Goal: Task Accomplishment & Management: Complete application form

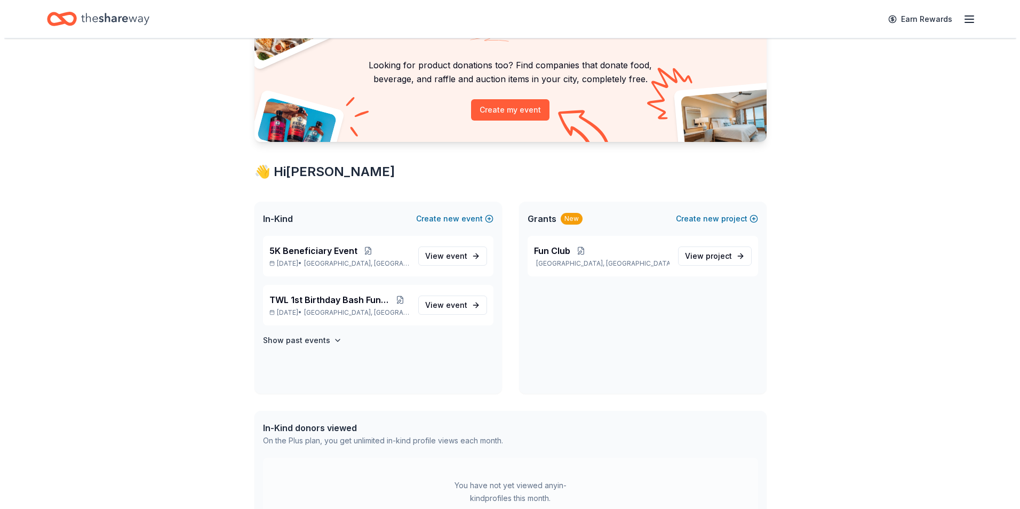
scroll to position [53, 0]
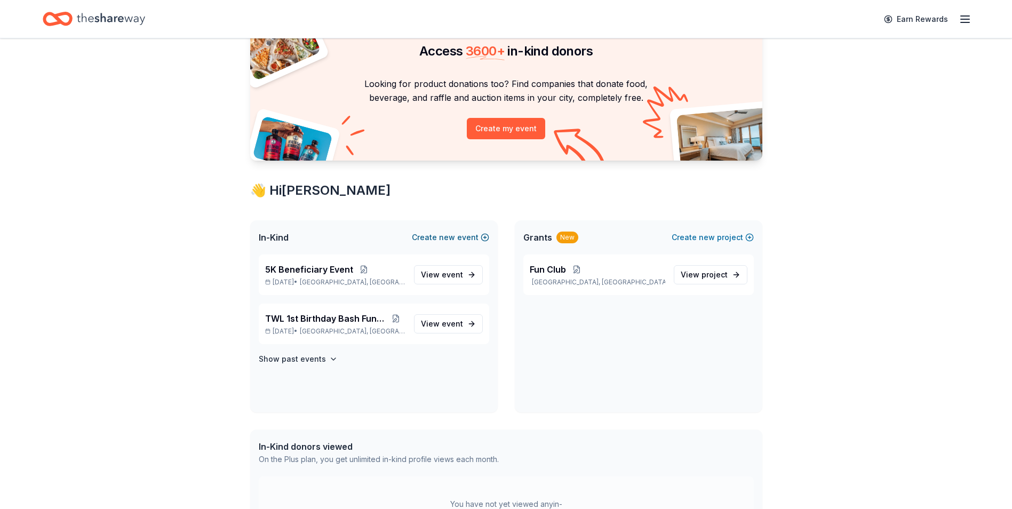
click at [455, 235] on span "new" at bounding box center [447, 237] width 16 height 13
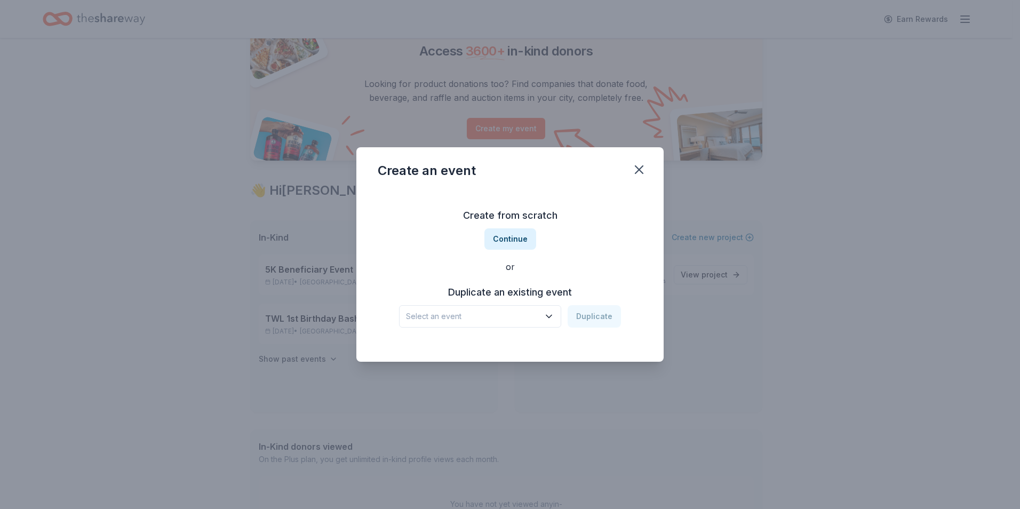
click at [548, 316] on icon "button" at bounding box center [549, 316] width 11 height 11
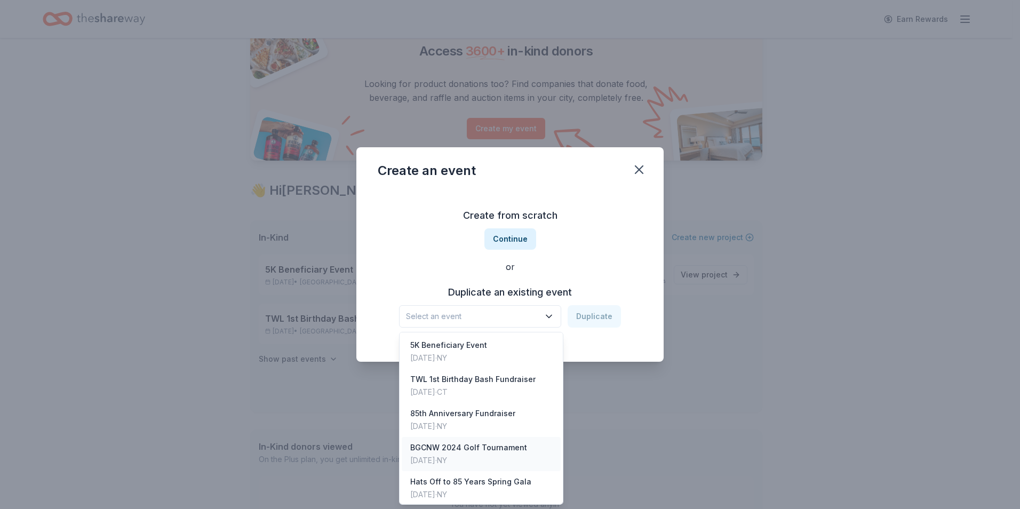
click at [463, 450] on div "BGCNW 2024 Golf Tournament" at bounding box center [468, 447] width 117 height 13
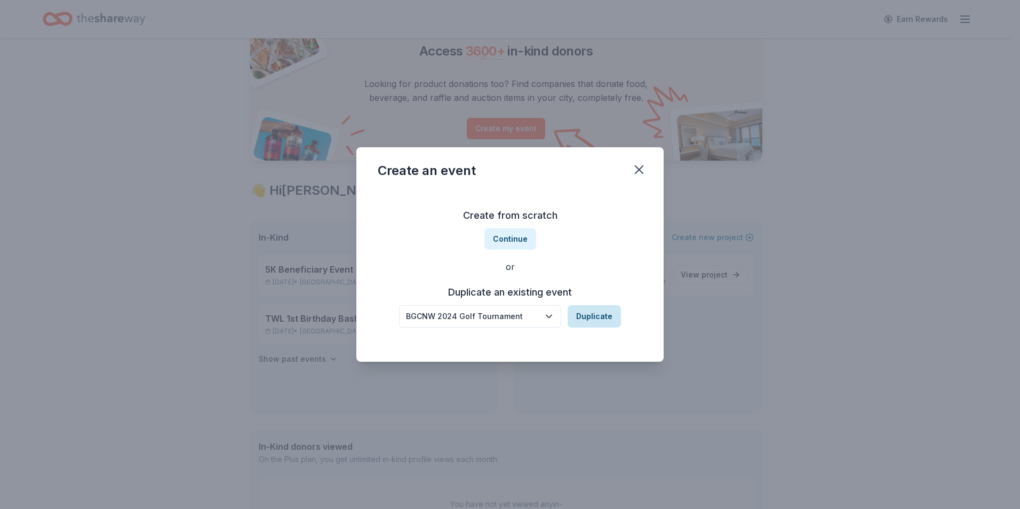
click at [593, 313] on button "Duplicate" at bounding box center [594, 316] width 53 height 22
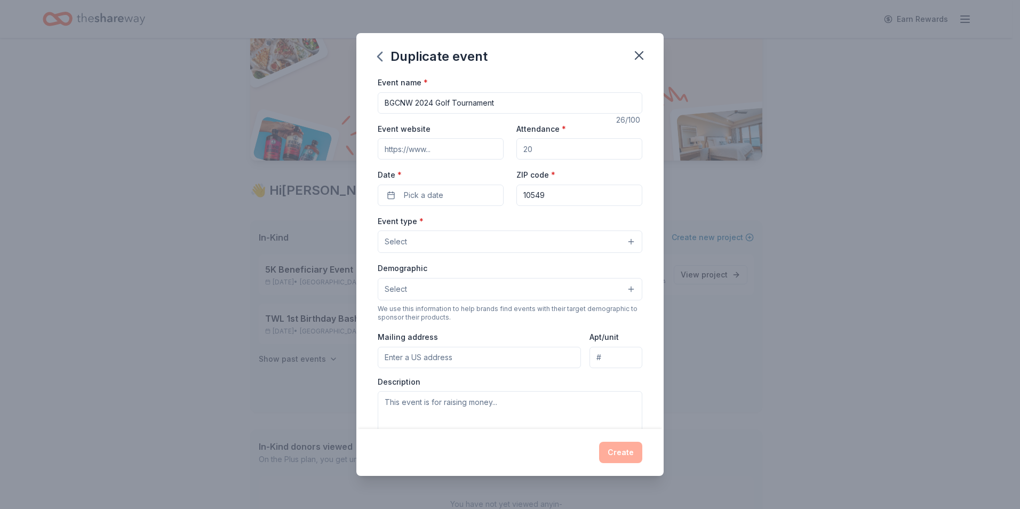
click at [431, 104] on input "BGCNW 2024 Golf Tournament" at bounding box center [510, 102] width 265 height 21
type input "BGCNW 2025 Golf Tournament"
click at [529, 149] on input "Attendance *" at bounding box center [579, 148] width 126 height 21
click at [529, 150] on input "Attendance *" at bounding box center [579, 148] width 126 height 21
type input "100"
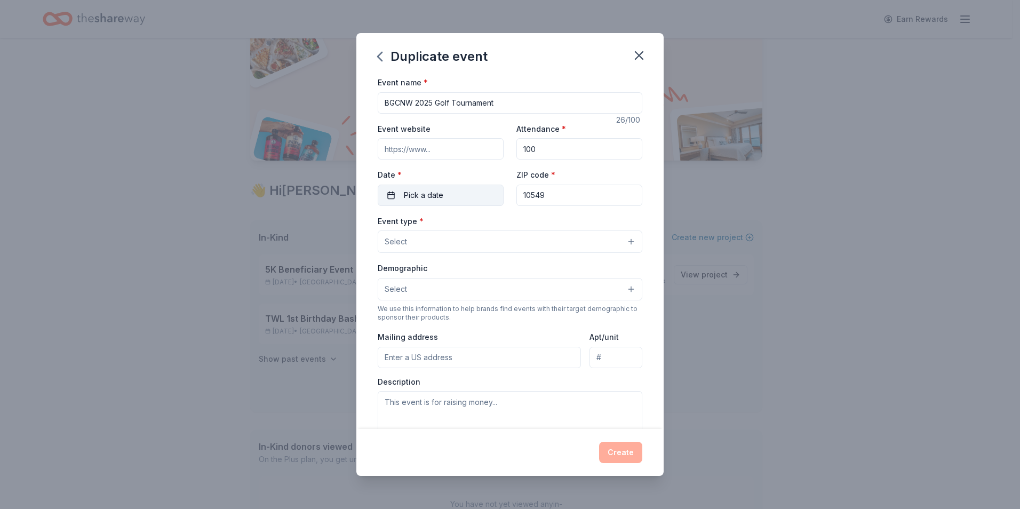
click at [447, 193] on button "Pick a date" at bounding box center [441, 195] width 126 height 21
click at [498, 227] on button "Go to next month" at bounding box center [496, 223] width 15 height 15
click at [424, 311] on button "14" at bounding box center [419, 310] width 19 height 19
click at [639, 218] on div "Event name * BGCNW 2025 Golf Tournament 26 /100 Event website Attendance * 100 …" at bounding box center [509, 252] width 307 height 353
click at [622, 244] on button "Select" at bounding box center [510, 241] width 265 height 22
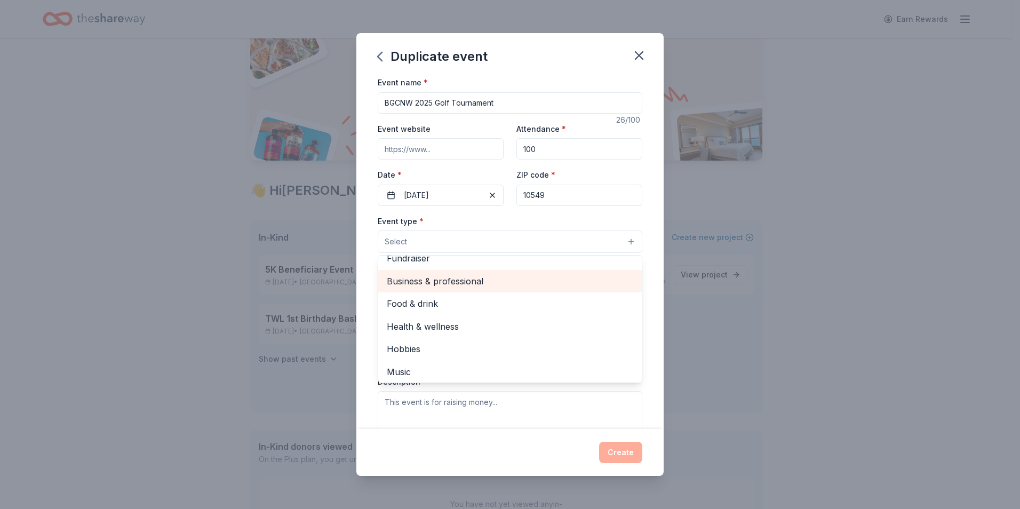
scroll to position [0, 0]
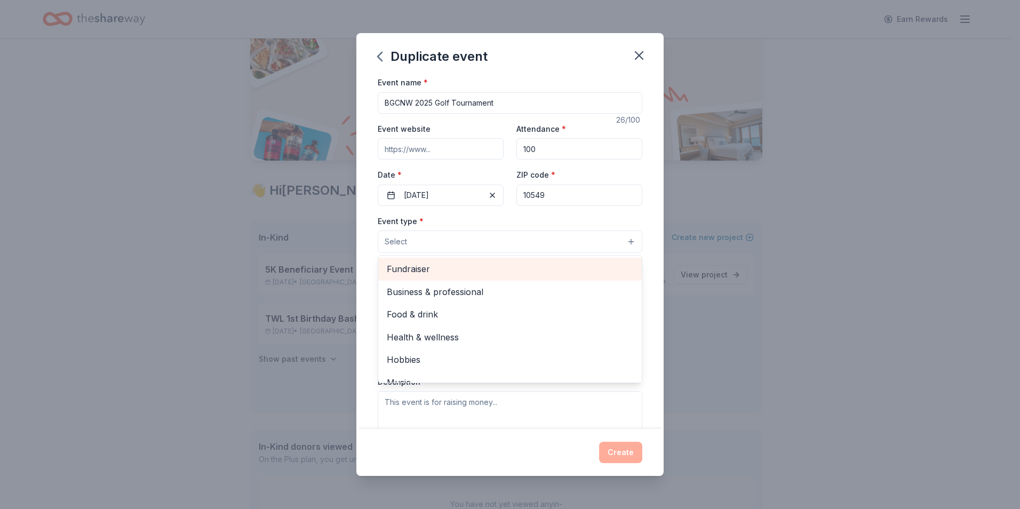
click at [420, 264] on span "Fundraiser" at bounding box center [510, 269] width 246 height 14
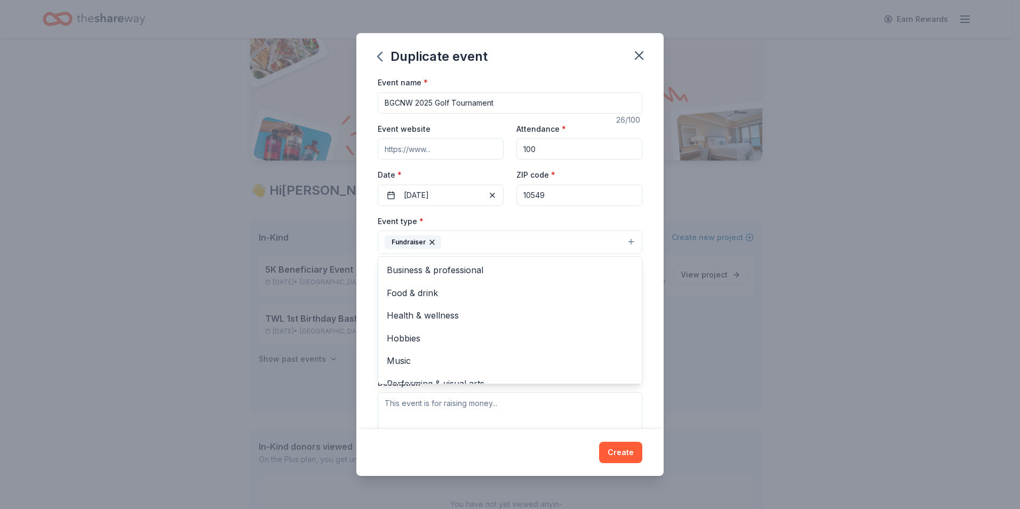
click at [646, 254] on div "Event name * BGCNW 2025 Golf Tournament 26 /100 Event website Attendance * 100 …" at bounding box center [509, 252] width 307 height 353
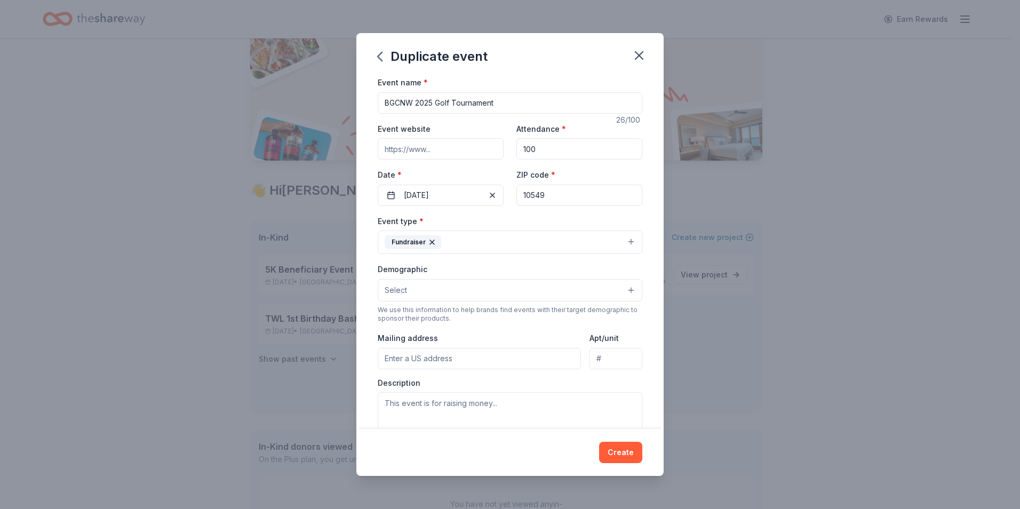
click at [450, 290] on button "Select" at bounding box center [510, 290] width 265 height 22
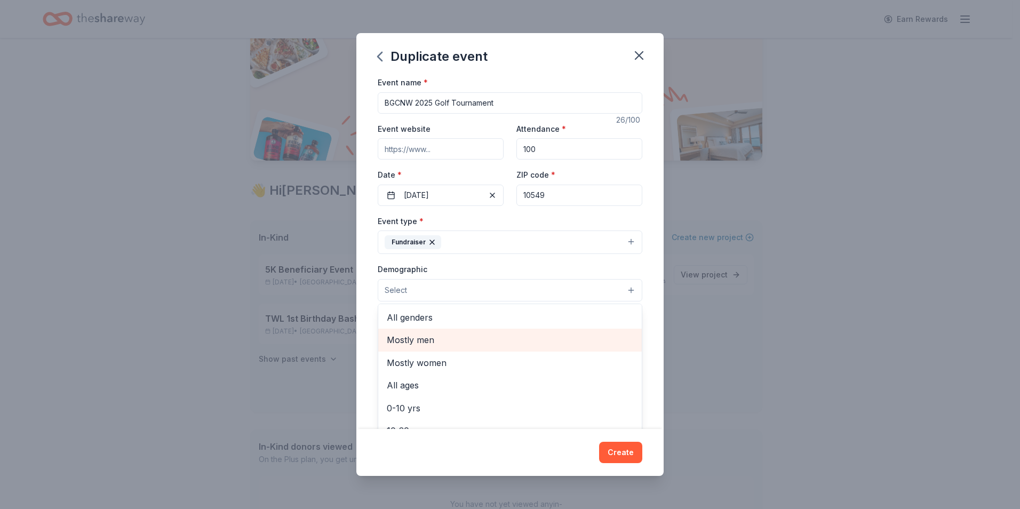
click at [440, 340] on span "Mostly men" at bounding box center [510, 340] width 246 height 14
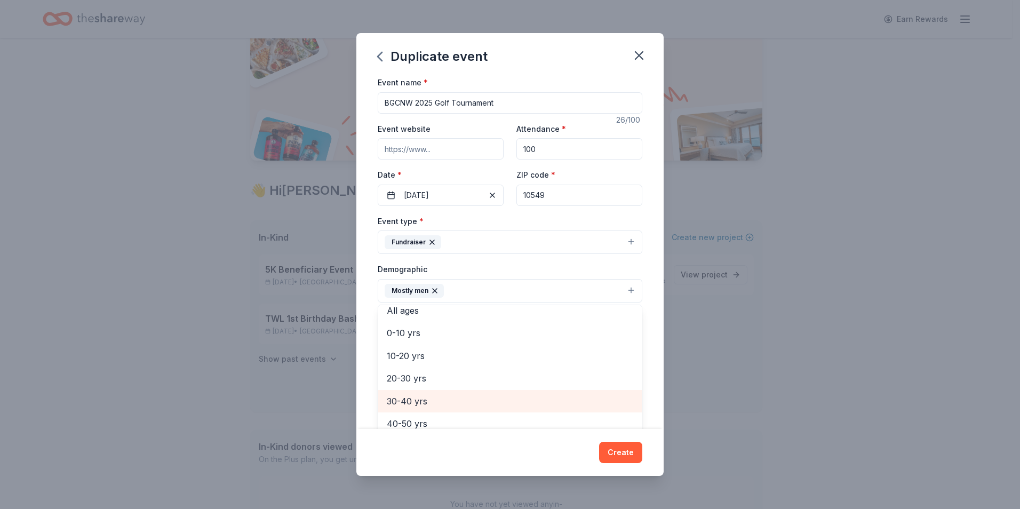
scroll to position [107, 0]
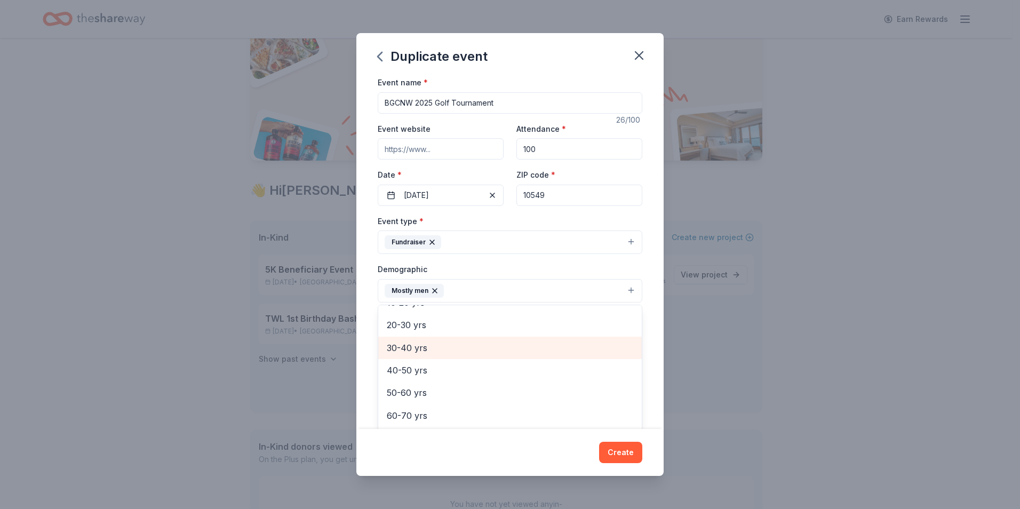
click at [419, 350] on span "30-40 yrs" at bounding box center [510, 348] width 246 height 14
click at [419, 351] on span "40-50 yrs" at bounding box center [510, 348] width 246 height 14
click at [419, 351] on span "50-60 yrs" at bounding box center [510, 351] width 246 height 14
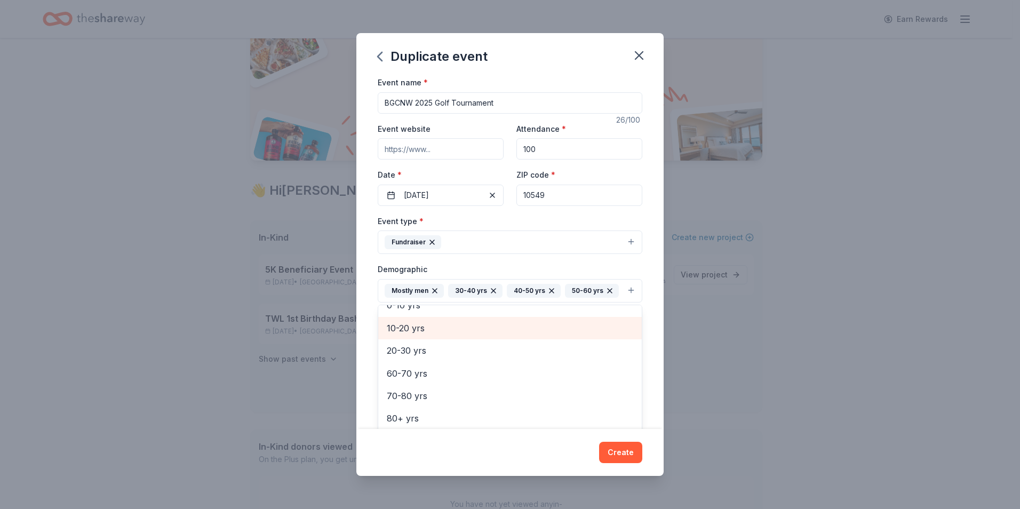
scroll to position [81, 0]
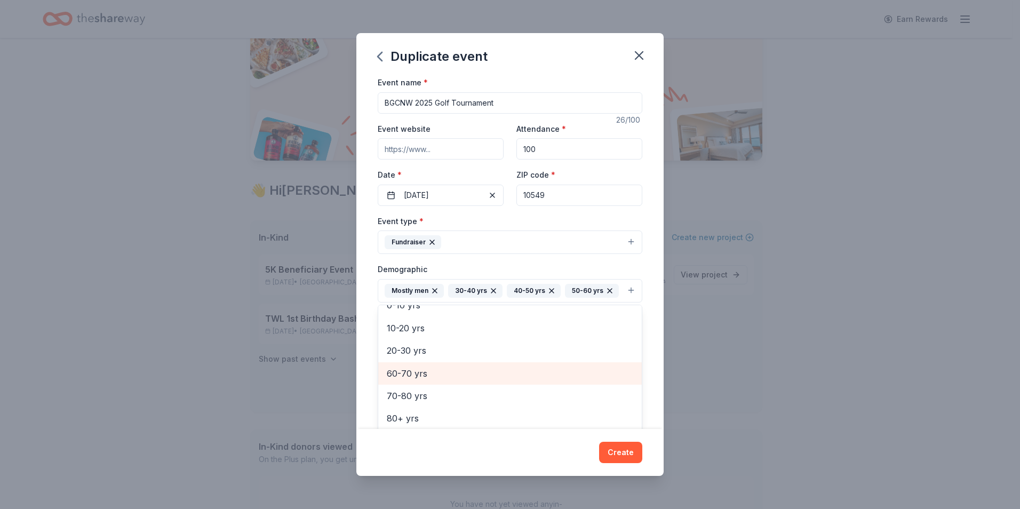
click at [415, 380] on span "60-70 yrs" at bounding box center [510, 374] width 246 height 14
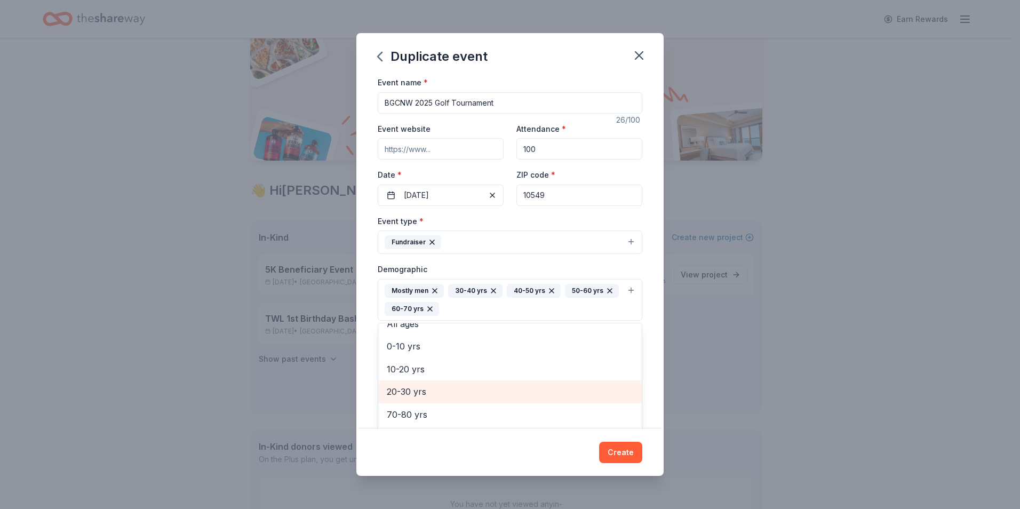
scroll to position [58, 0]
click at [653, 363] on div "Event name * BGCNW 2025 Golf Tournament 26 /100 Event website Attendance * 100 …" at bounding box center [509, 252] width 307 height 353
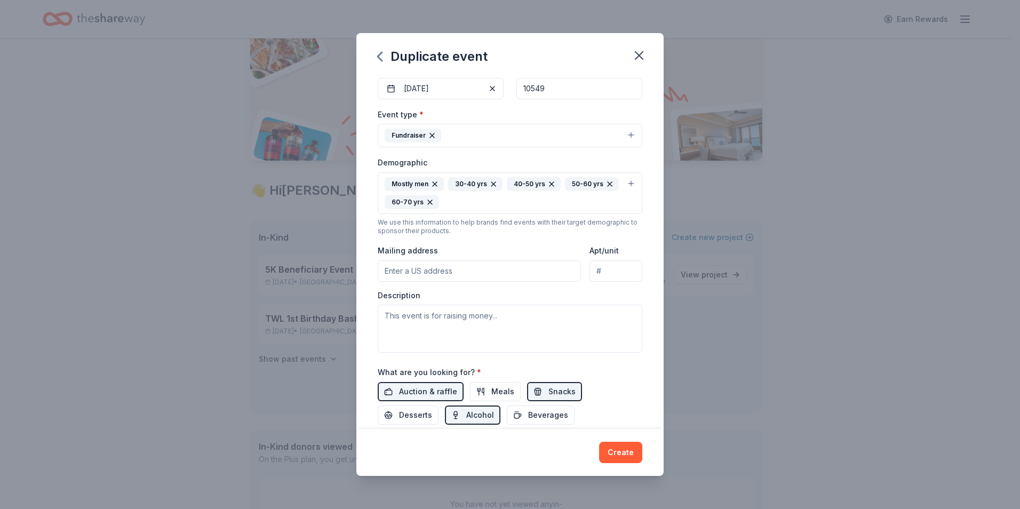
scroll to position [160, 0]
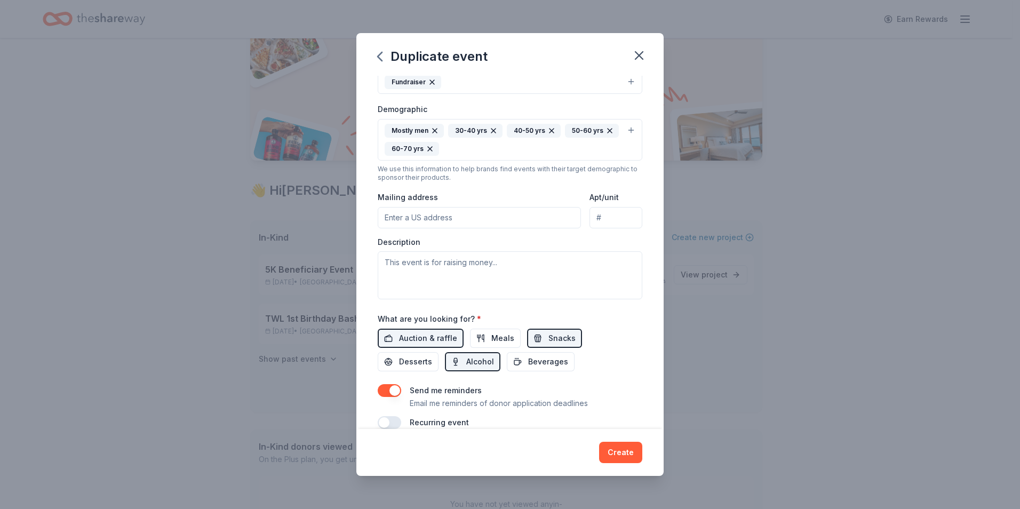
click at [445, 219] on input "Mailing address" at bounding box center [479, 217] width 203 height 21
type input "351 E Main Street"
click at [465, 263] on textarea at bounding box center [510, 275] width 265 height 48
click at [402, 262] on textarea "This event" at bounding box center [510, 275] width 265 height 48
click at [501, 265] on textarea "This is a fundraising event" at bounding box center [510, 275] width 265 height 48
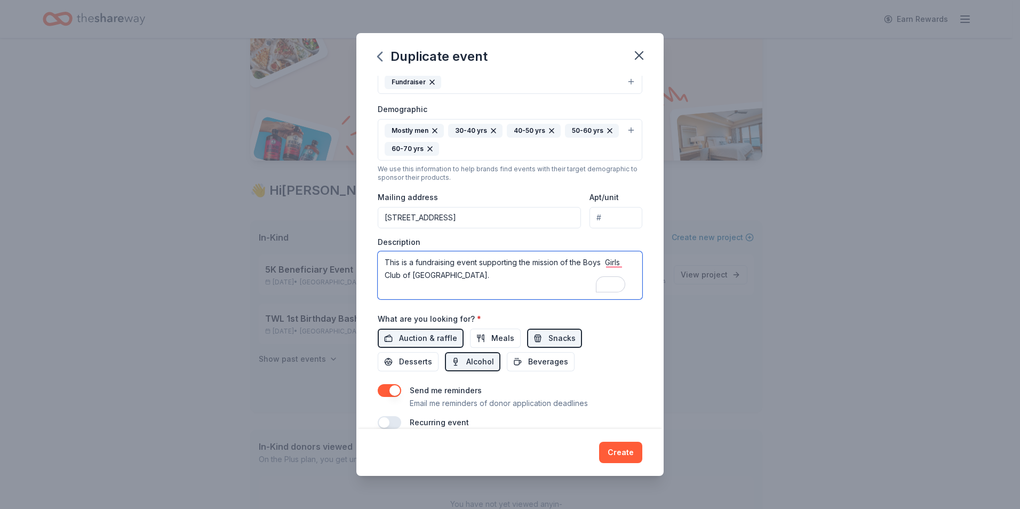
click at [604, 262] on textarea "This is a fundraising event supporting the mission of the Boys Girls Club of No…" at bounding box center [510, 275] width 265 height 48
click at [504, 276] on textarea "This is a fundraising event supporting the mission of the Boys & Girls Club of …" at bounding box center [510, 275] width 265 height 48
click at [497, 277] on textarea "This is a fundraising event supporting the mission of the Boys & Girls Club of …" at bounding box center [510, 275] width 265 height 48
click at [509, 276] on textarea "This is a fundraising event supporting the mission of the Boys & Girls Club of …" at bounding box center [510, 275] width 265 height 48
paste textarea "to inspire and enable all young people, especially those who need us most, to r…"
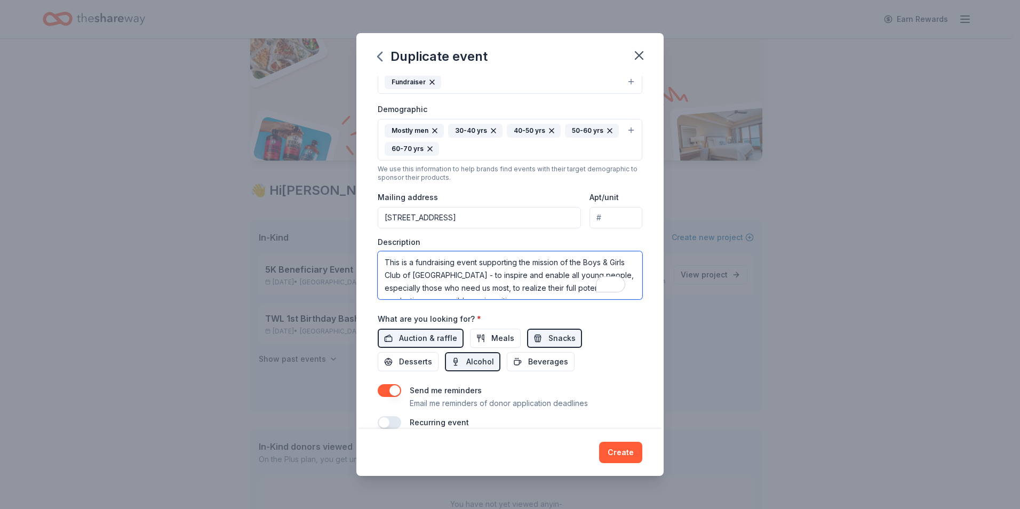
scroll to position [7, 0]
click at [617, 295] on textarea "This is a fundraising event supporting the mission of the Boys & Girls Club of …" at bounding box center [510, 275] width 265 height 48
paste textarea "provides a welcoming, positive environment in which youth have fun, learn, and …"
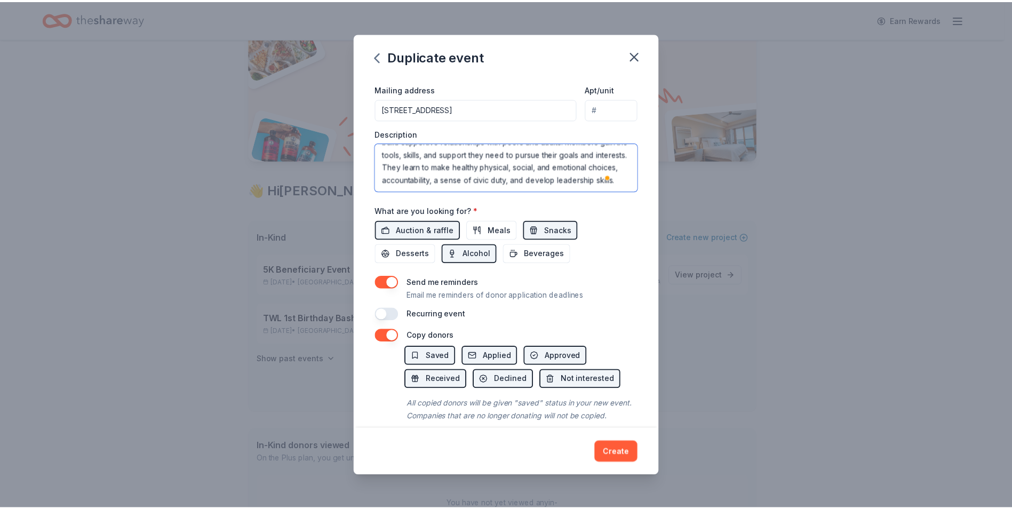
scroll to position [295, 0]
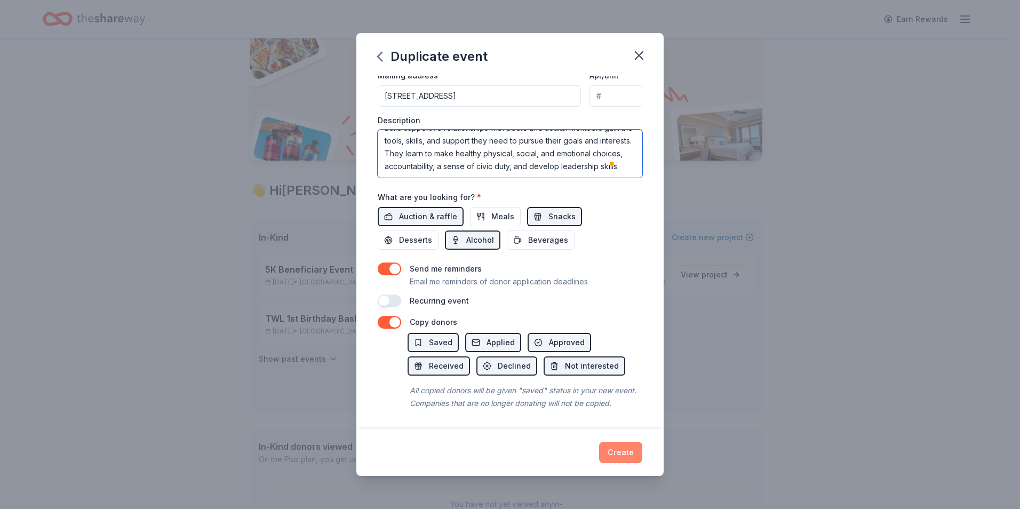
type textarea "This is a fundraising event supporting the mission of the Boys & Girls Club of …"
click at [623, 450] on button "Create" at bounding box center [620, 452] width 43 height 21
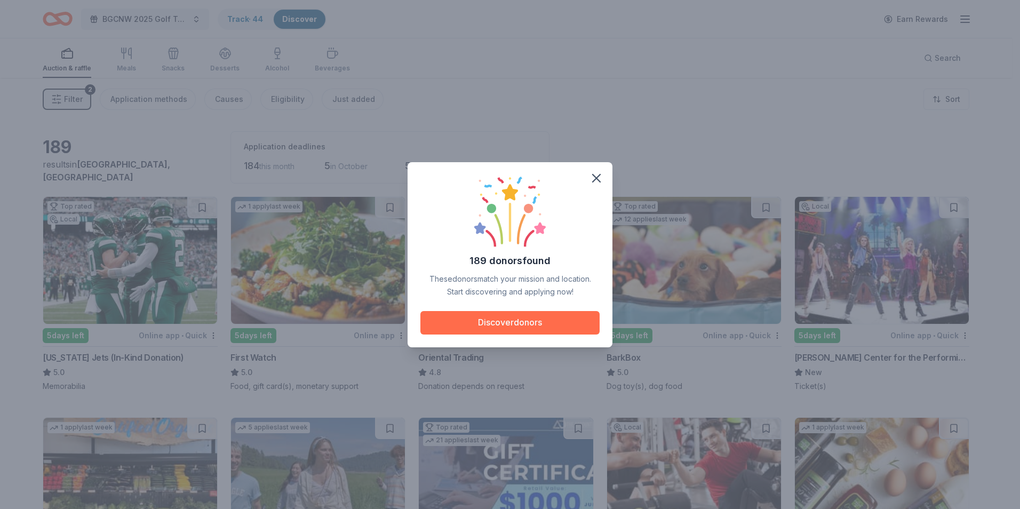
click at [528, 320] on button "Discover donors" at bounding box center [509, 322] width 179 height 23
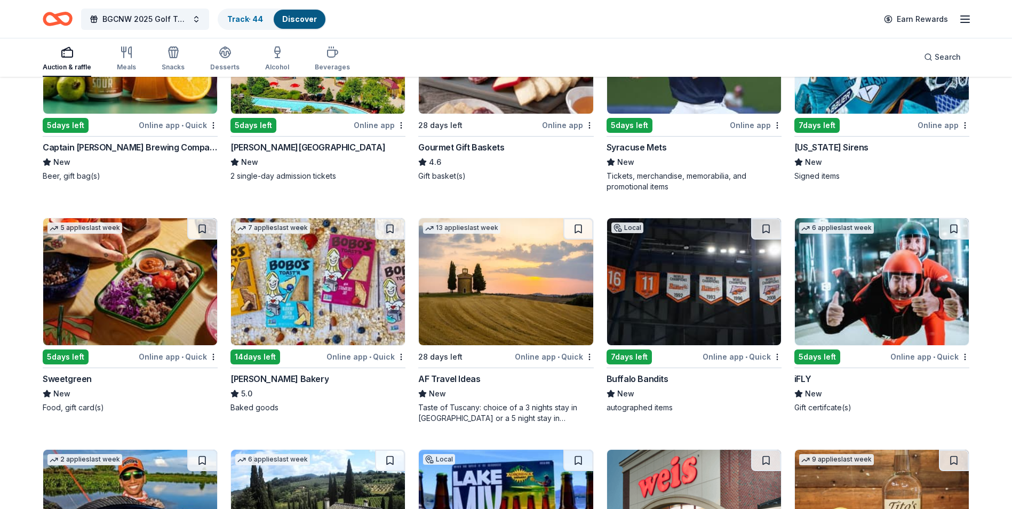
scroll to position [1179, 0]
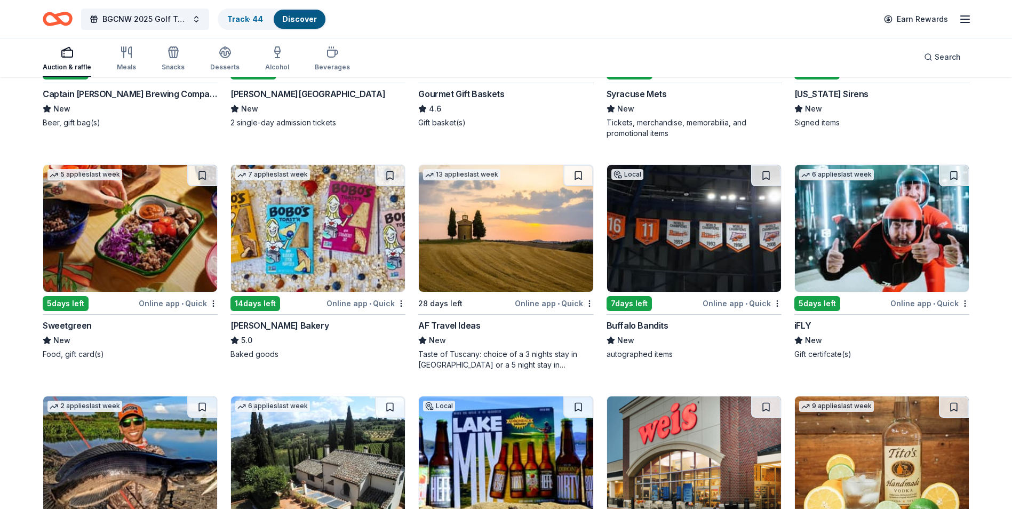
click at [884, 258] on img at bounding box center [882, 228] width 174 height 127
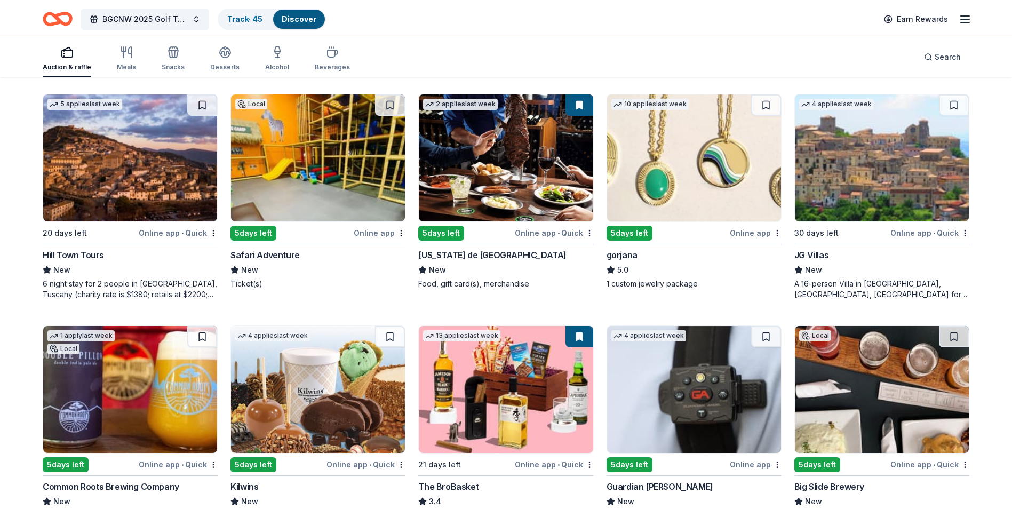
scroll to position [1766, 0]
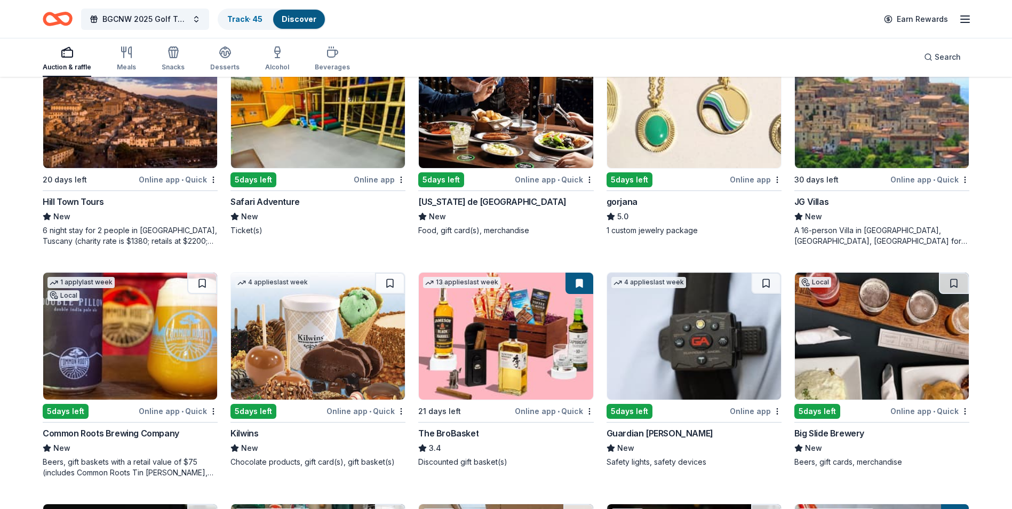
click at [841, 364] on img at bounding box center [882, 336] width 174 height 127
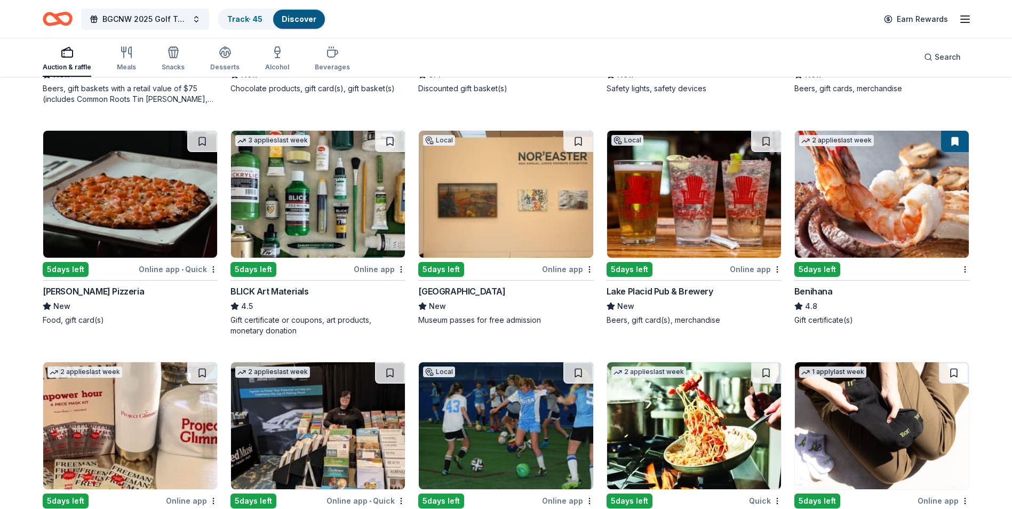
scroll to position [2193, 0]
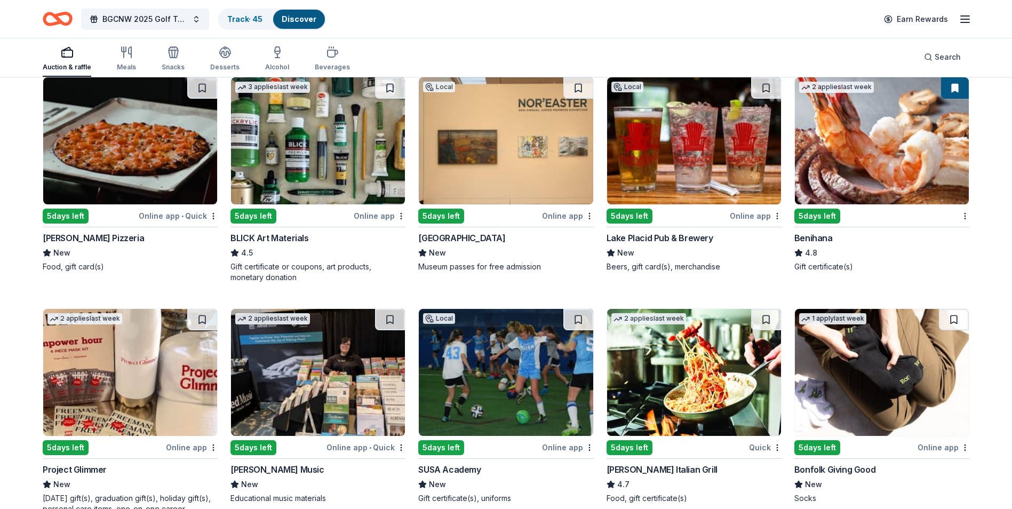
click at [869, 169] on img at bounding box center [882, 140] width 174 height 127
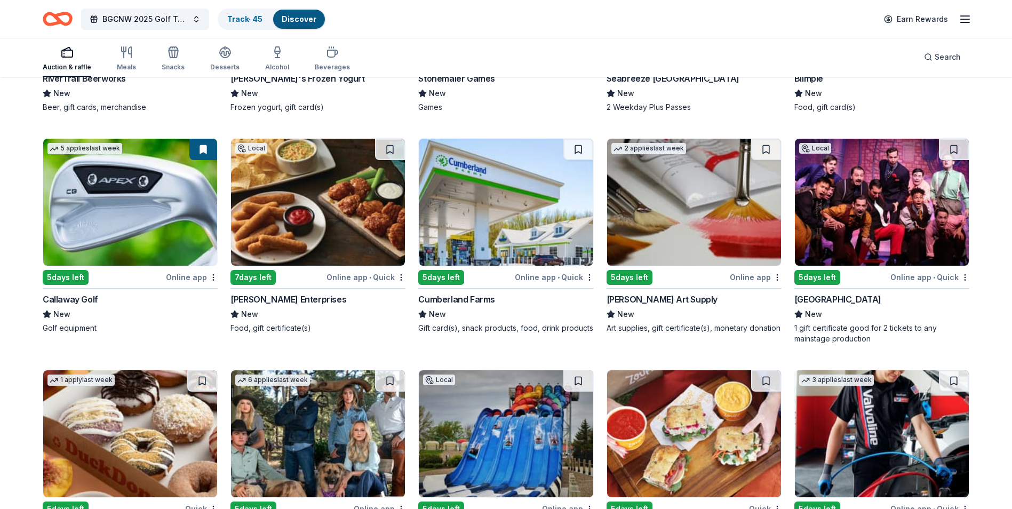
scroll to position [3074, 0]
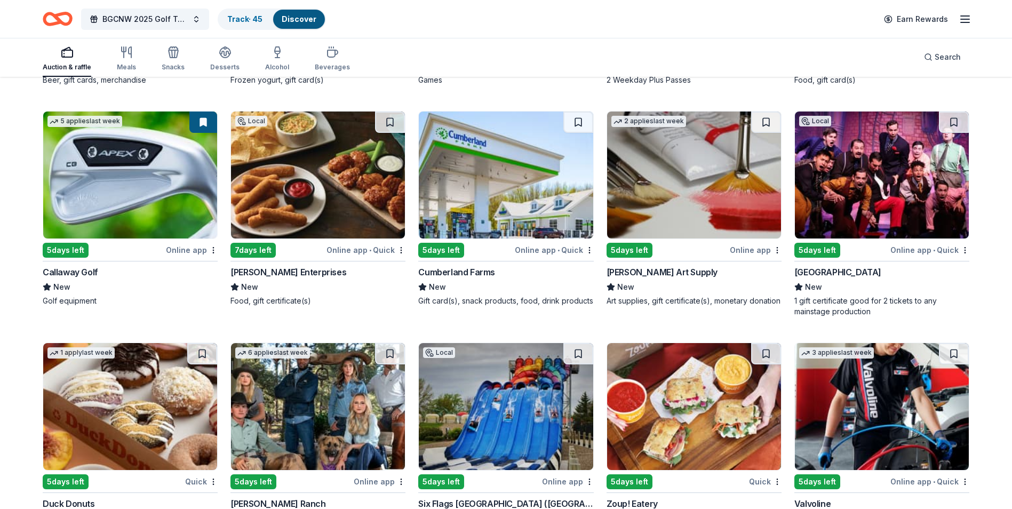
click at [152, 219] on img at bounding box center [130, 175] width 174 height 127
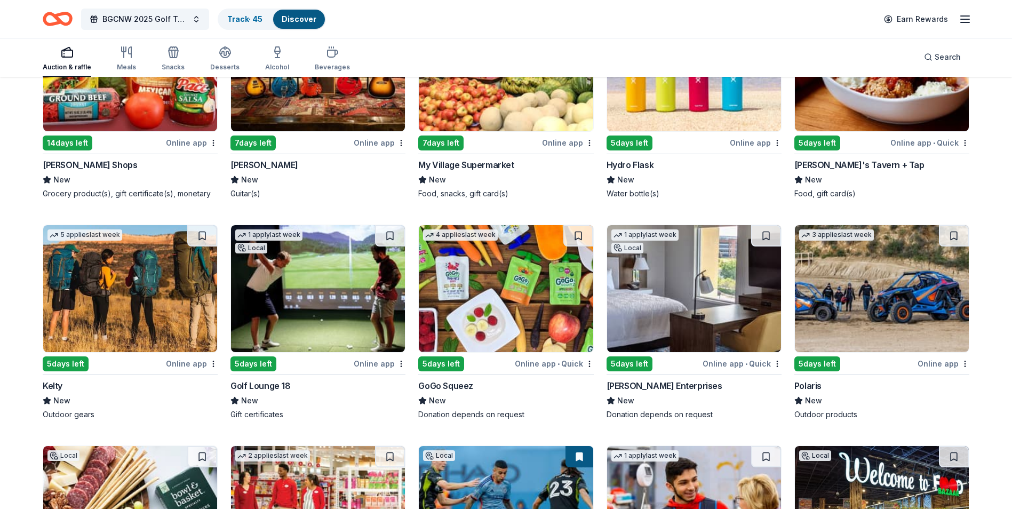
scroll to position [5020, 0]
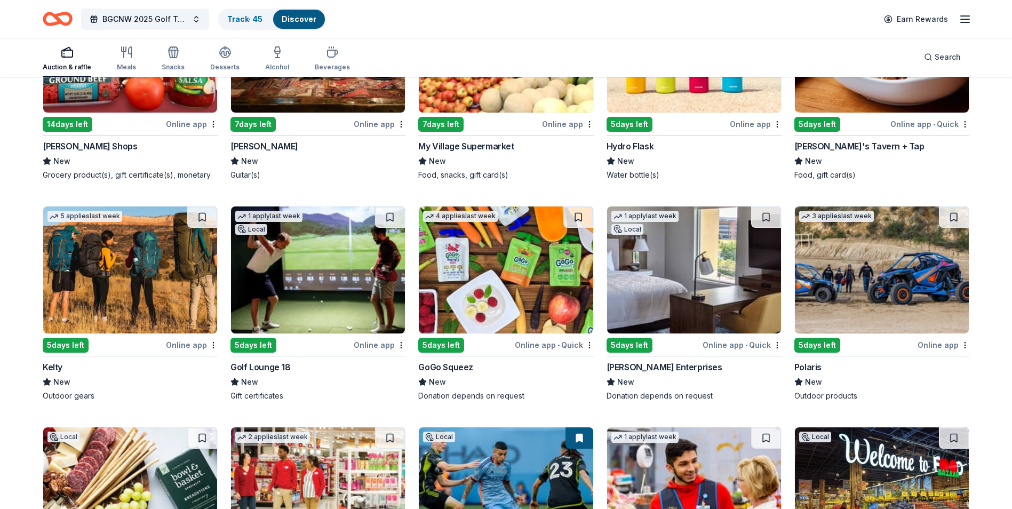
click at [308, 274] on img at bounding box center [318, 269] width 174 height 127
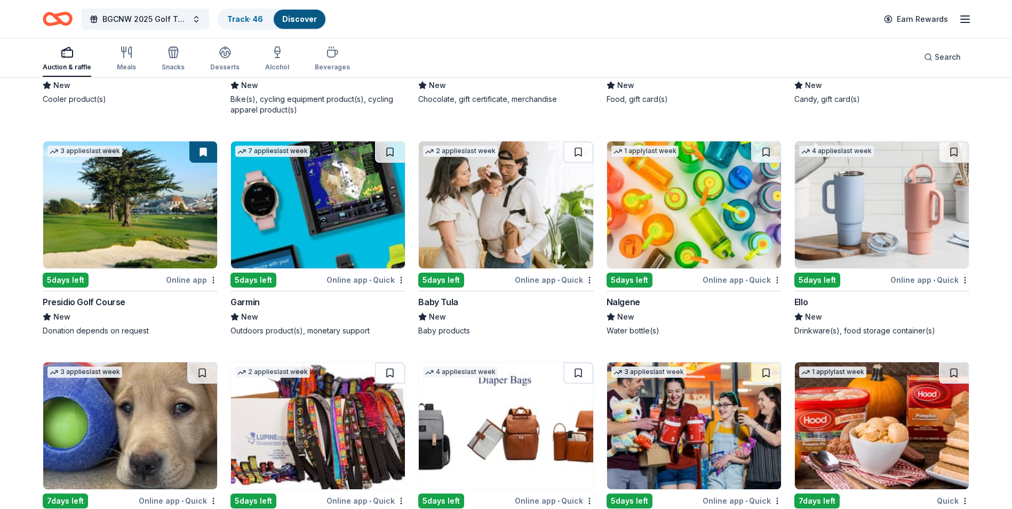
scroll to position [7598, 0]
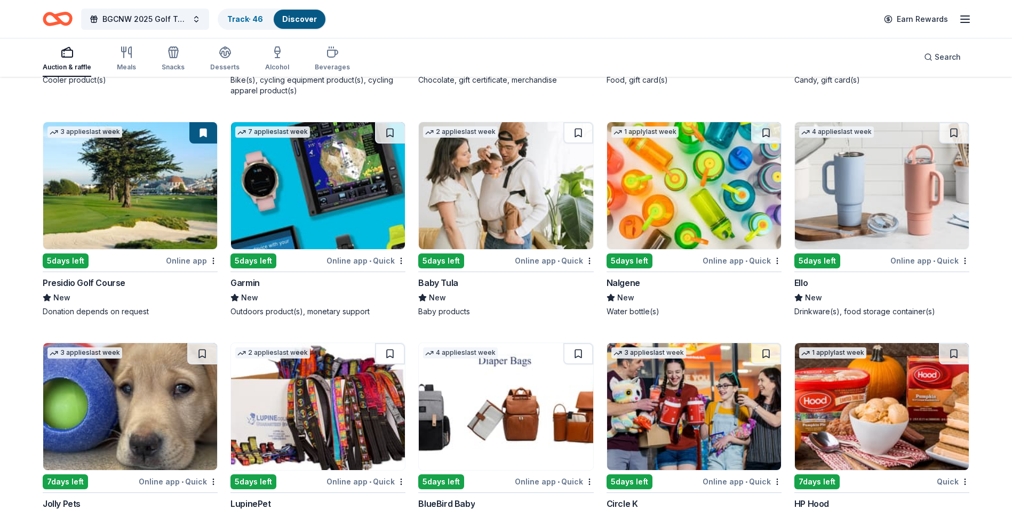
click at [149, 196] on img at bounding box center [130, 185] width 174 height 127
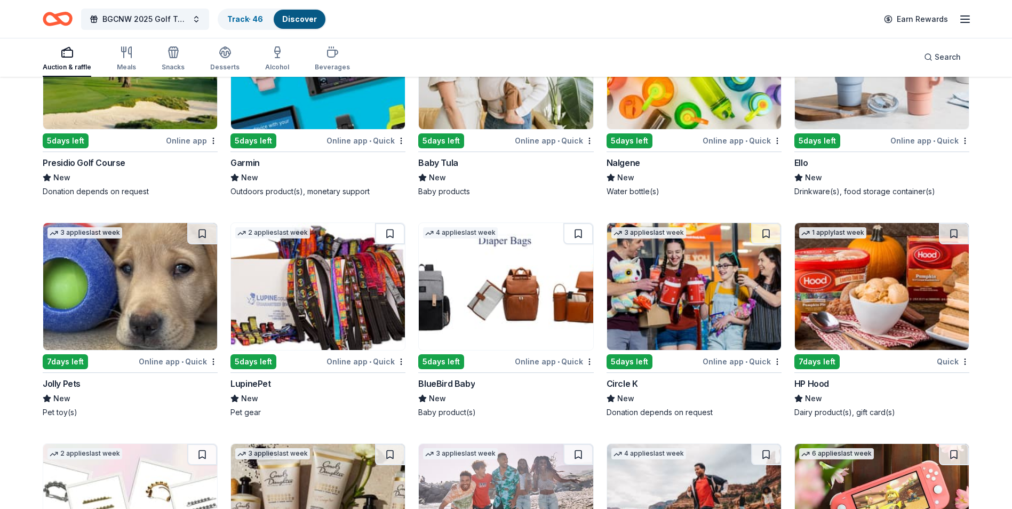
scroll to position [7564, 0]
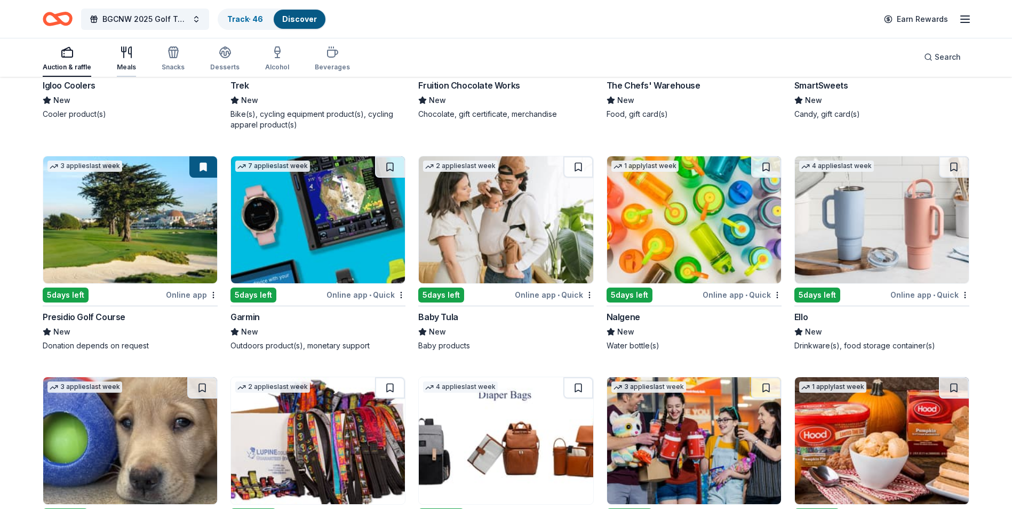
click at [130, 58] on icon "button" at bounding box center [126, 52] width 13 height 13
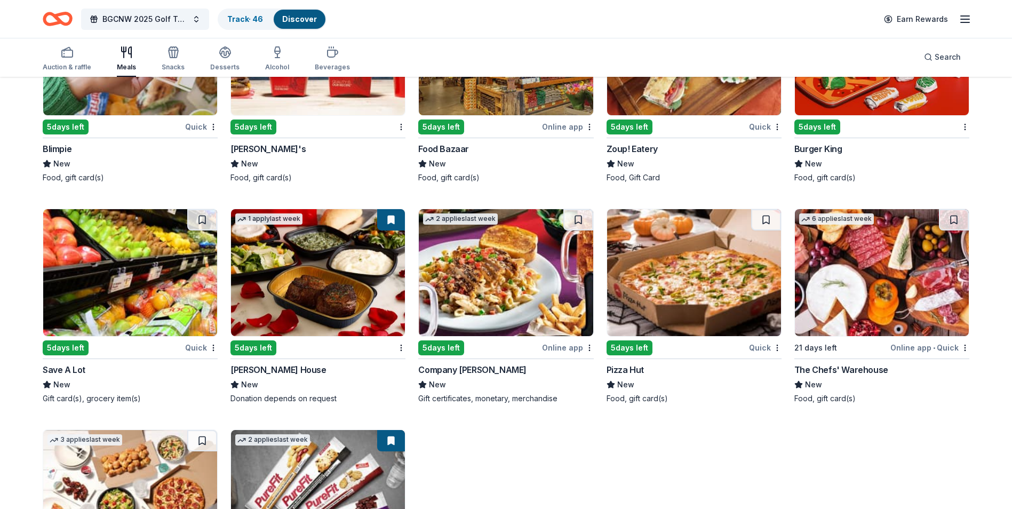
scroll to position [1574, 0]
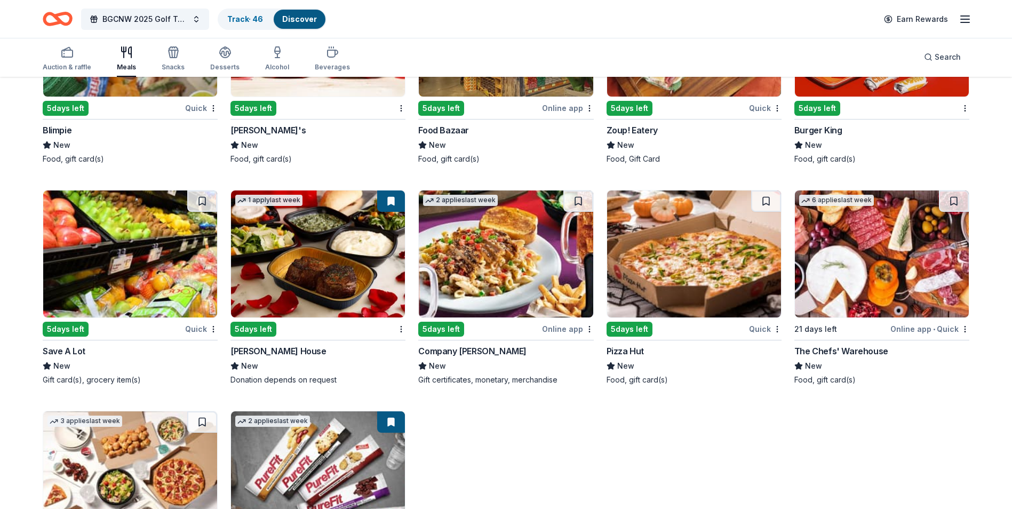
click at [308, 241] on img at bounding box center [318, 253] width 174 height 127
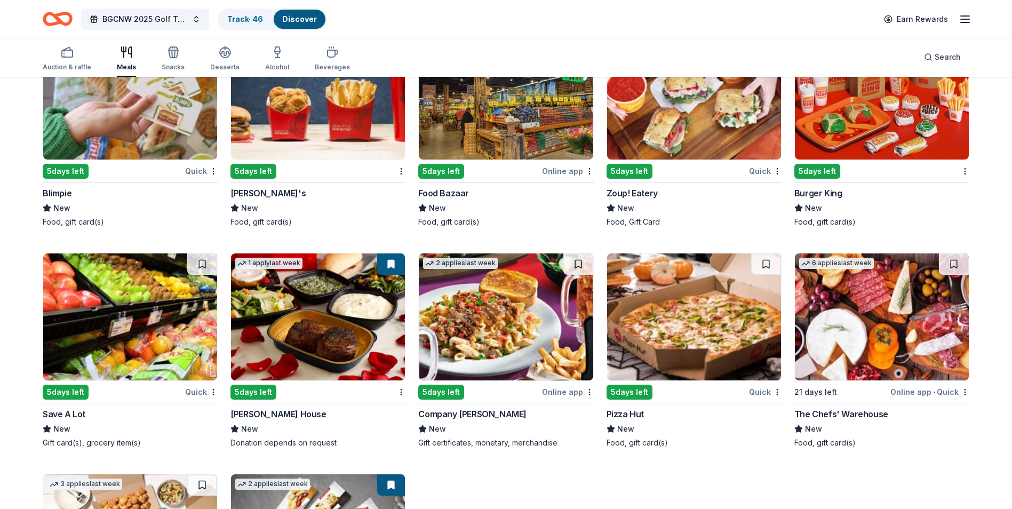
scroll to position [1426, 0]
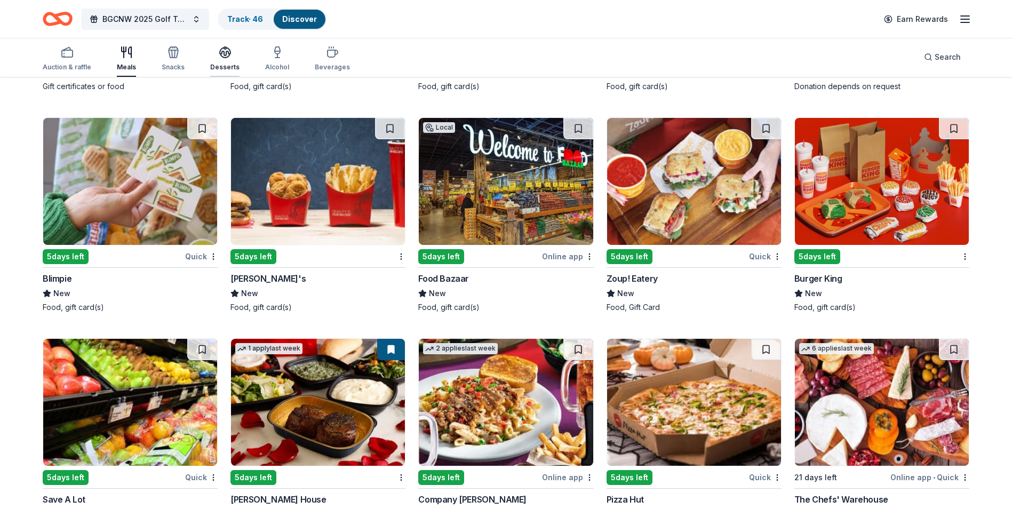
drag, startPoint x: 223, startPoint y: 57, endPoint x: 228, endPoint y: 60, distance: 5.8
click at [223, 57] on icon "button" at bounding box center [225, 56] width 10 height 4
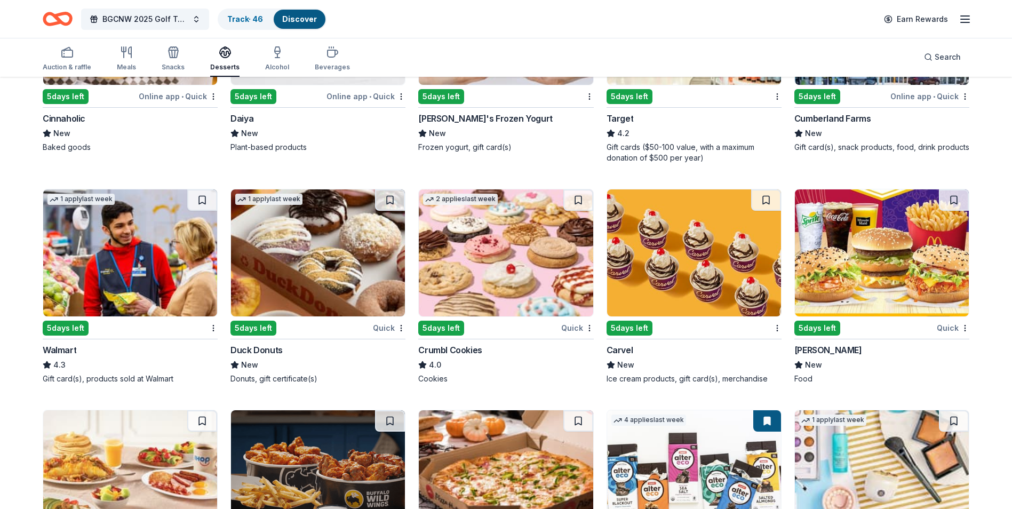
scroll to position [667, 0]
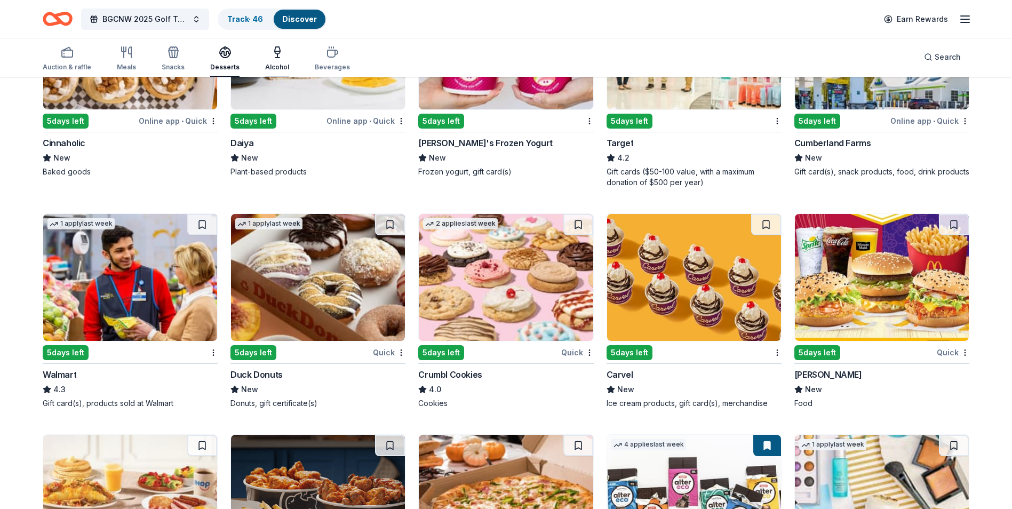
click at [281, 52] on div "button" at bounding box center [277, 52] width 24 height 13
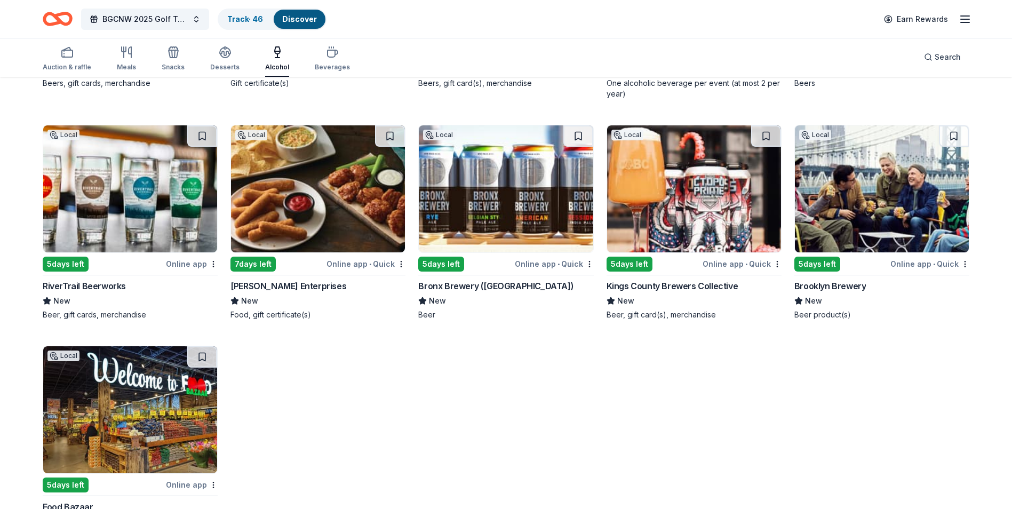
scroll to position [702, 0]
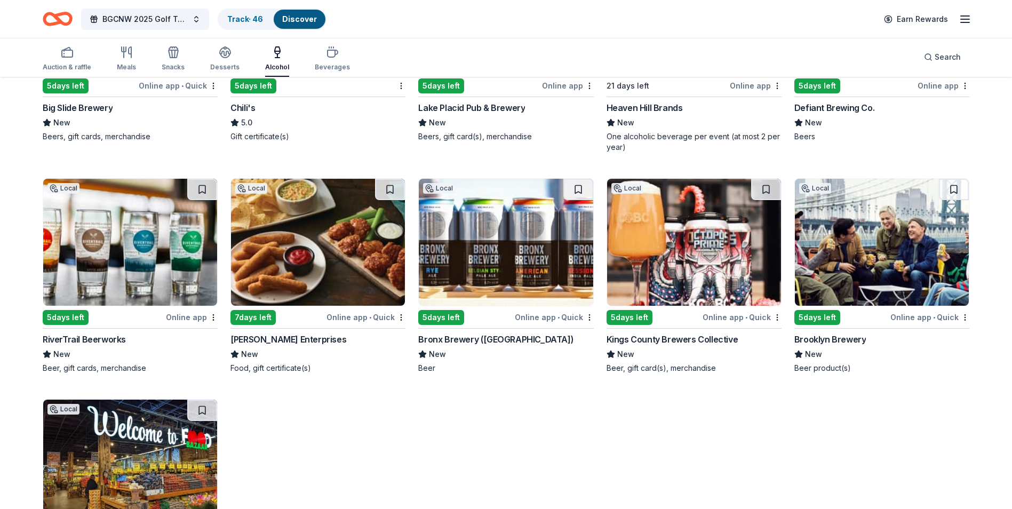
click at [333, 267] on img at bounding box center [318, 242] width 174 height 127
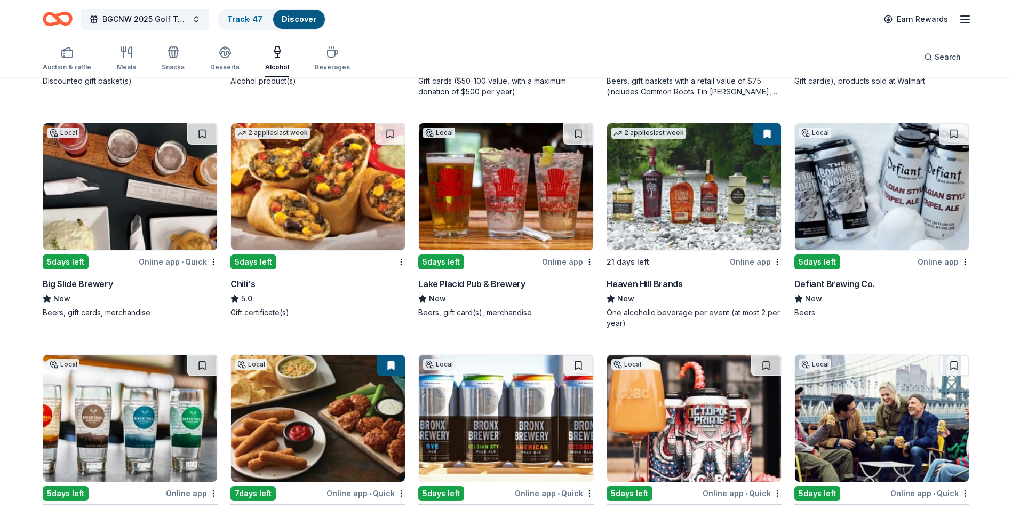
scroll to position [382, 0]
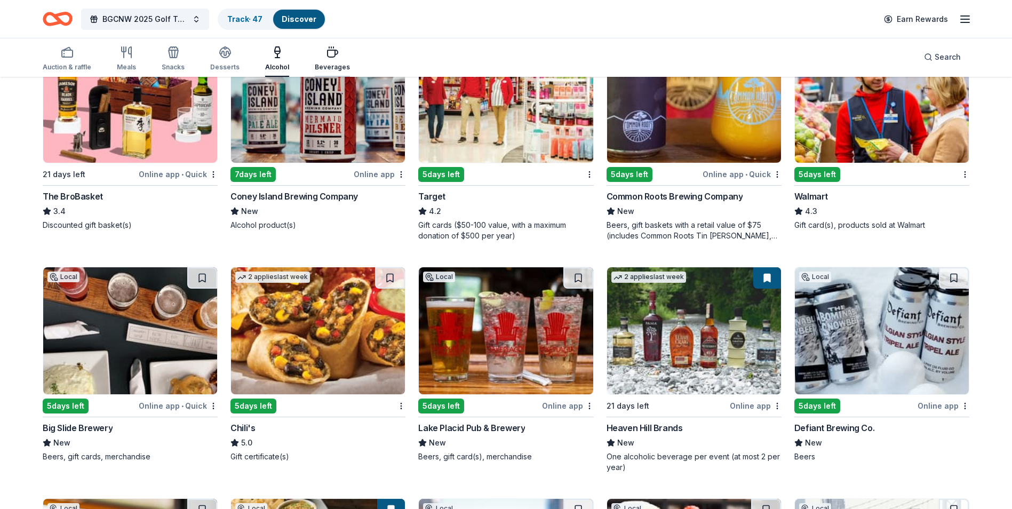
click at [331, 55] on icon "button" at bounding box center [332, 52] width 13 height 13
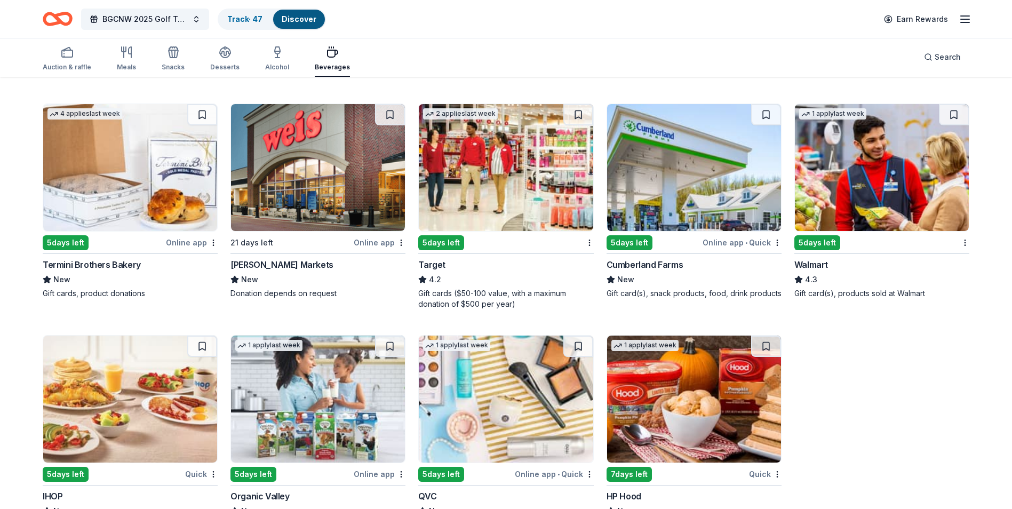
scroll to position [378, 0]
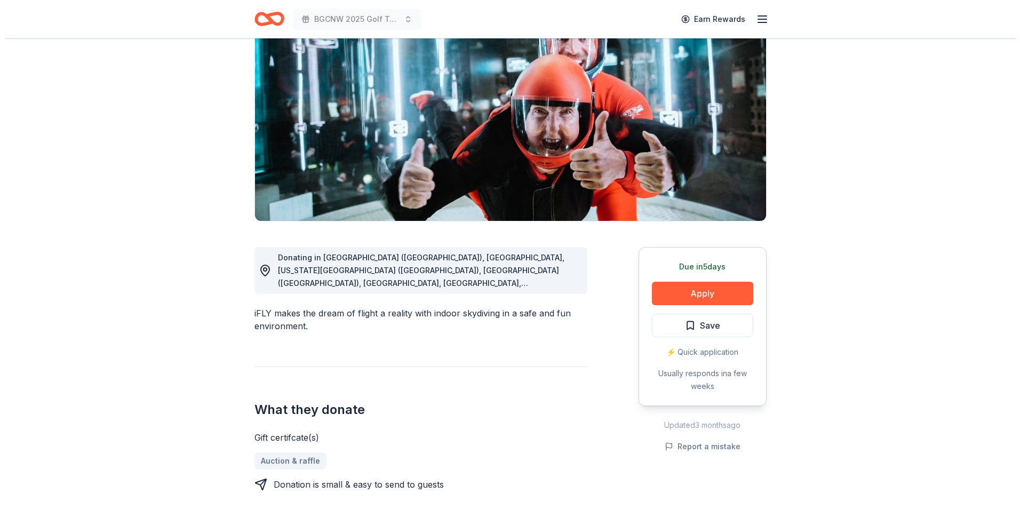
scroll to position [107, 0]
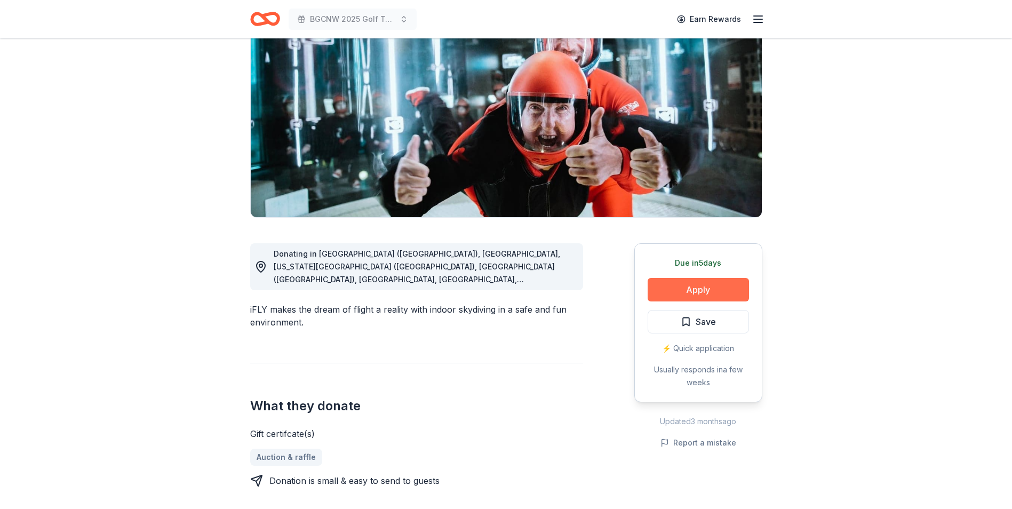
click at [690, 288] on button "Apply" at bounding box center [698, 289] width 101 height 23
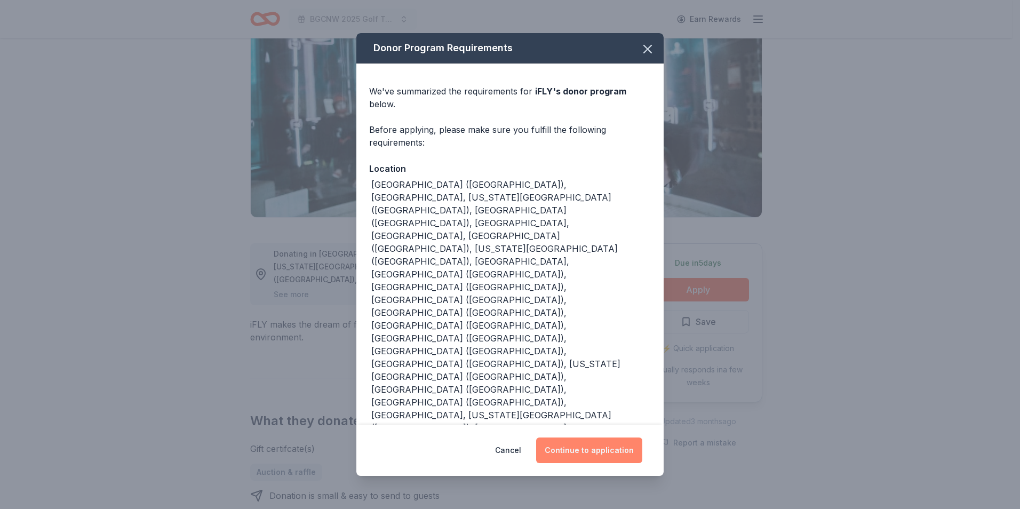
click at [584, 437] on button "Continue to application" at bounding box center [589, 450] width 106 height 26
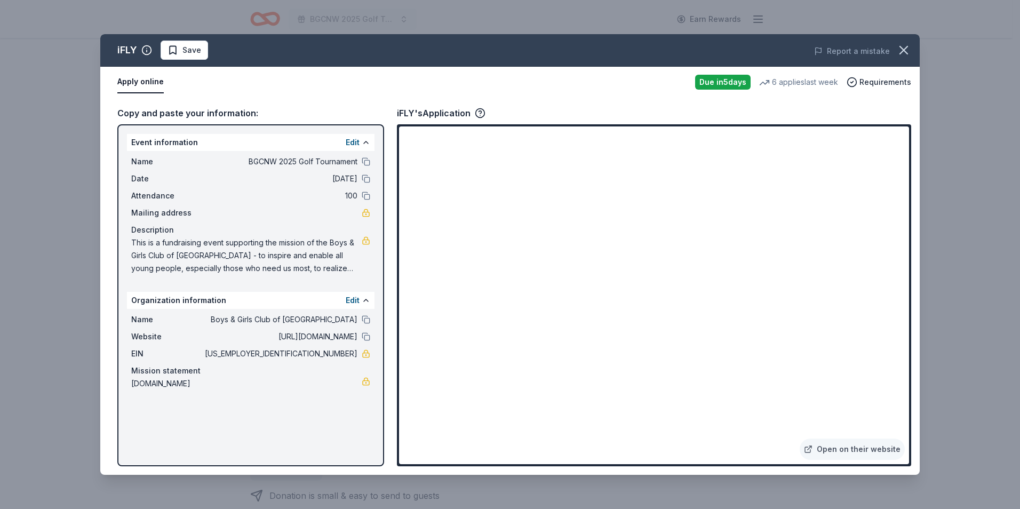
click at [183, 246] on span "This is a fundraising event supporting the mission of the Boys & Girls Club of …" at bounding box center [246, 255] width 230 height 38
click at [138, 242] on span "This is a fundraising event supporting the mission of the Boys & Girls Club of …" at bounding box center [246, 255] width 230 height 38
click at [851, 450] on link "Open on their website" at bounding box center [852, 449] width 105 height 21
click at [182, 52] on span "Save" at bounding box center [191, 50] width 19 height 13
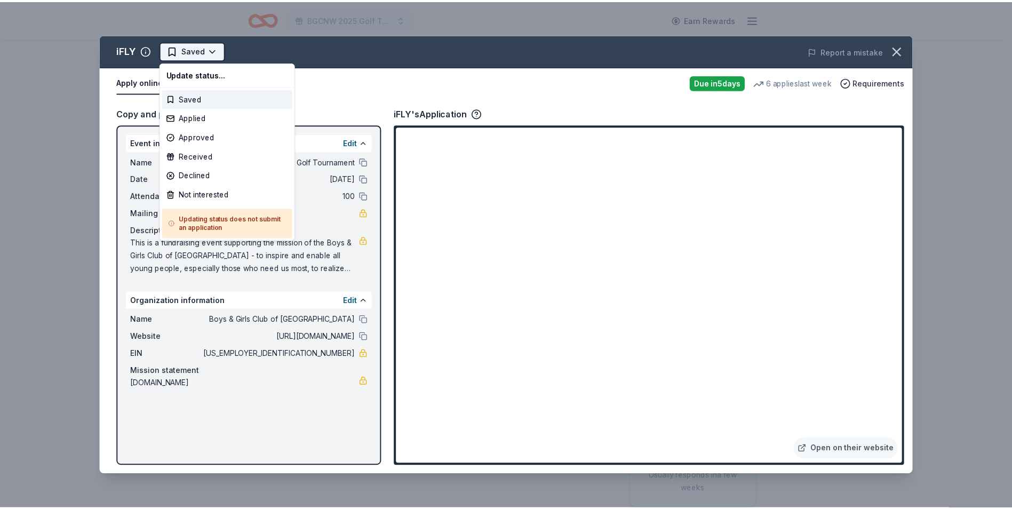
scroll to position [0, 0]
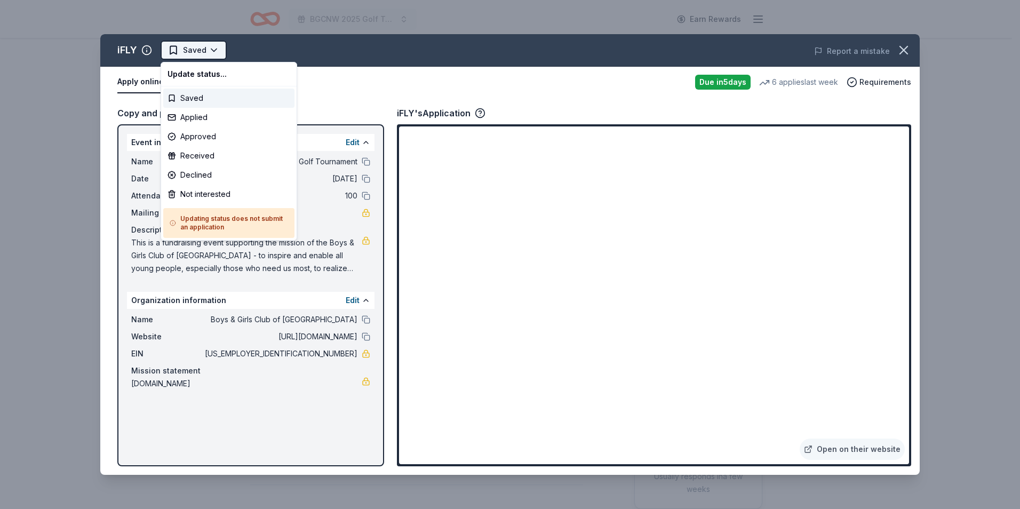
click at [200, 50] on html "BGCNW 2025 Golf Tournament Earn Rewards Due in 5 days Share iFLY New • 1 review…" at bounding box center [510, 254] width 1020 height 509
click at [194, 118] on div "Applied" at bounding box center [228, 117] width 131 height 19
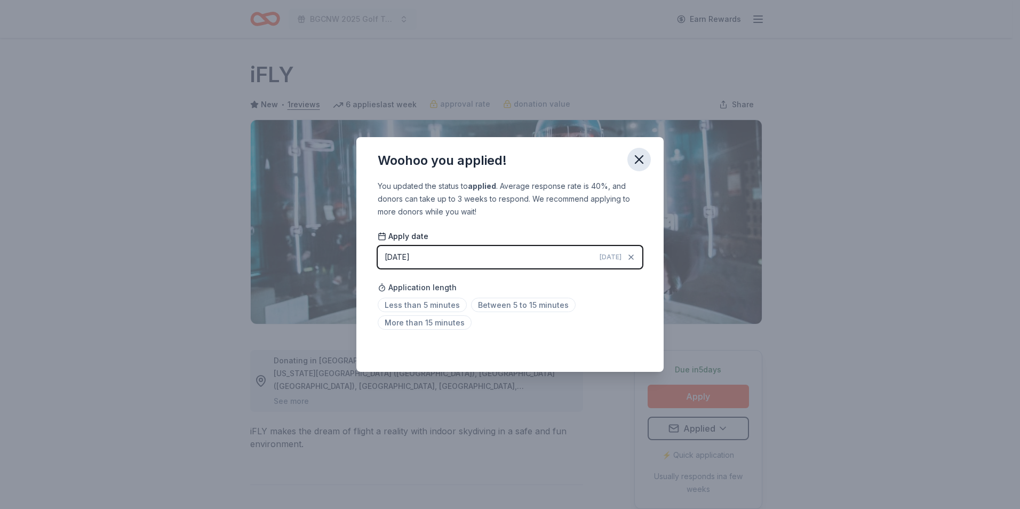
click at [644, 164] on icon "button" at bounding box center [639, 159] width 15 height 15
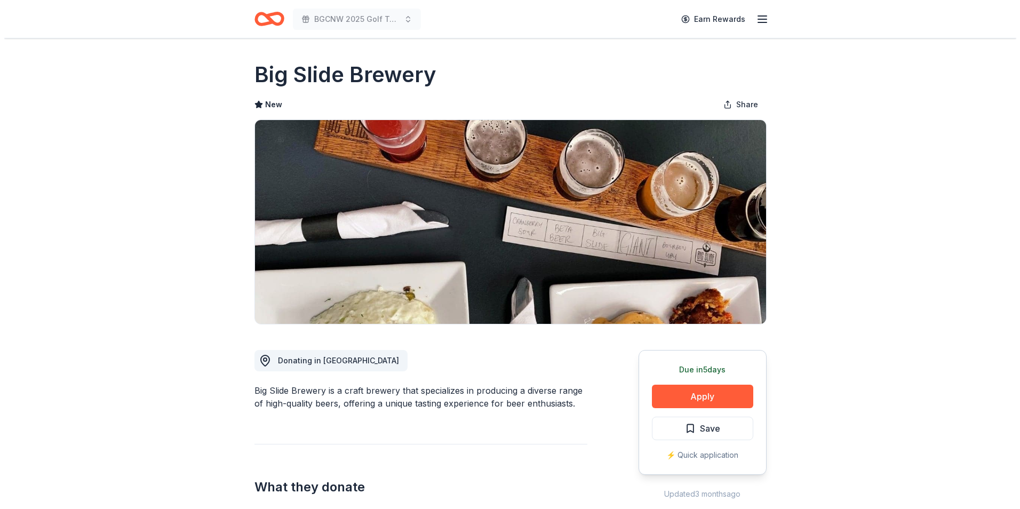
scroll to position [53, 0]
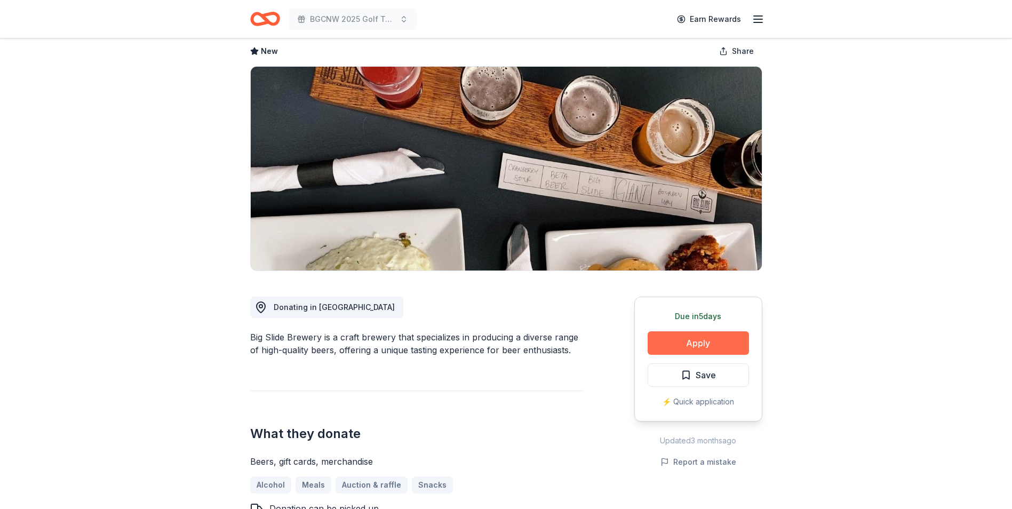
click at [701, 341] on button "Apply" at bounding box center [698, 342] width 101 height 23
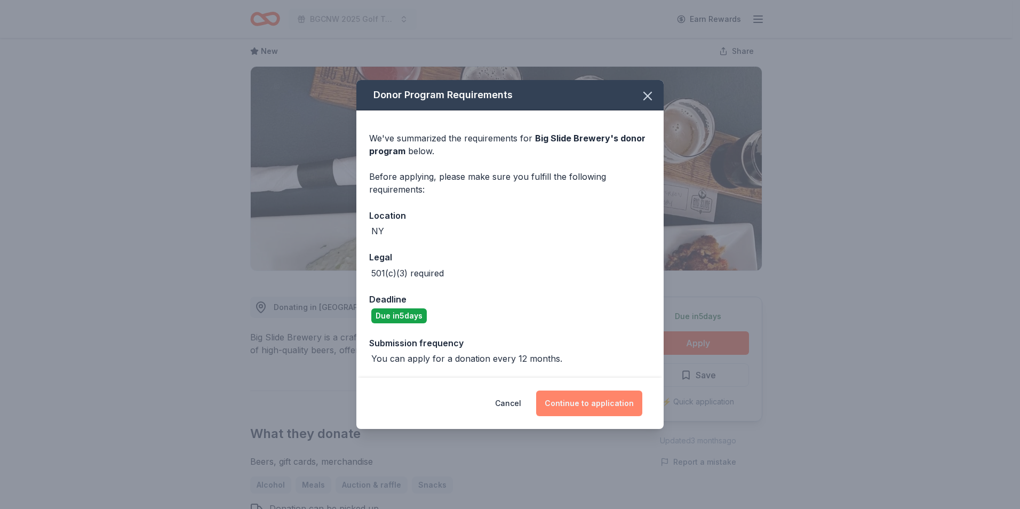
click at [600, 402] on button "Continue to application" at bounding box center [589, 404] width 106 height 26
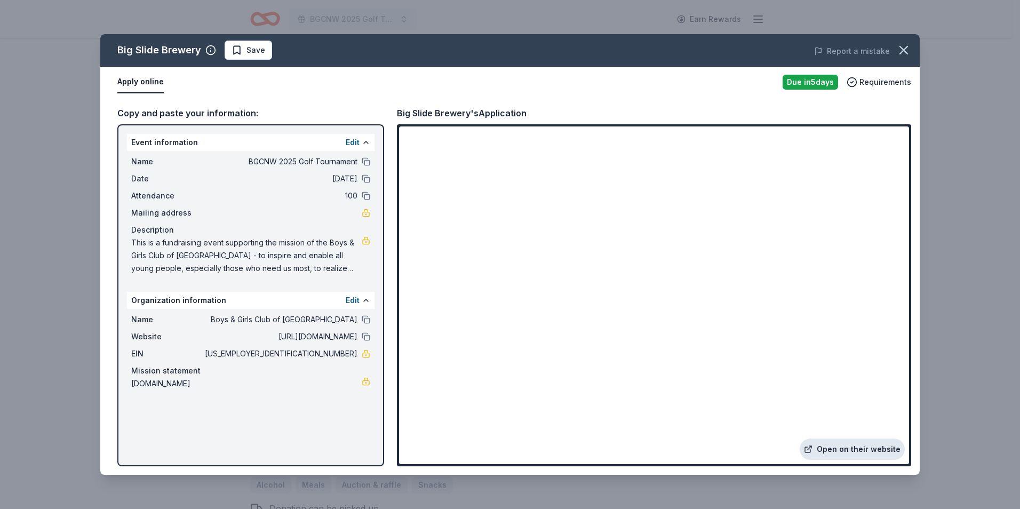
click at [837, 452] on link "Open on their website" at bounding box center [852, 449] width 105 height 21
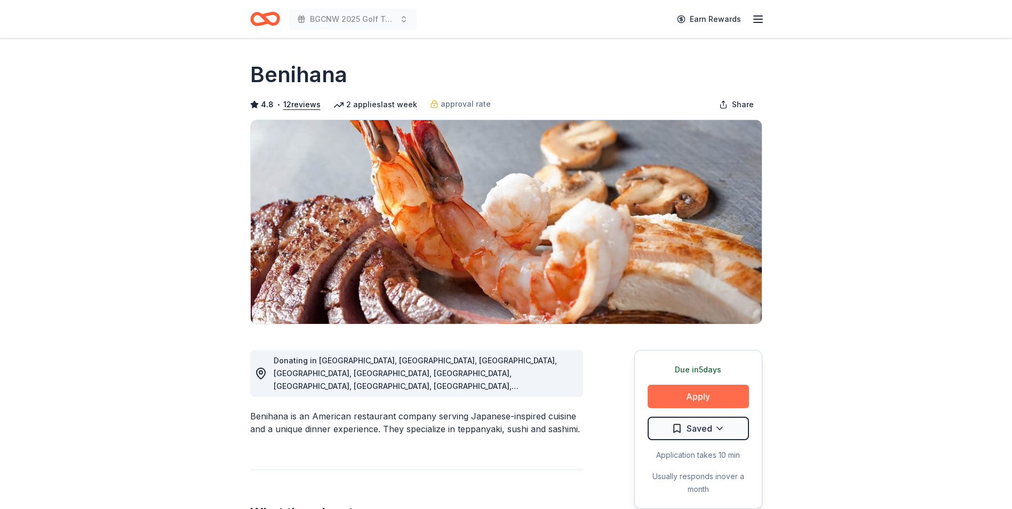
click at [709, 400] on button "Apply" at bounding box center [698, 396] width 101 height 23
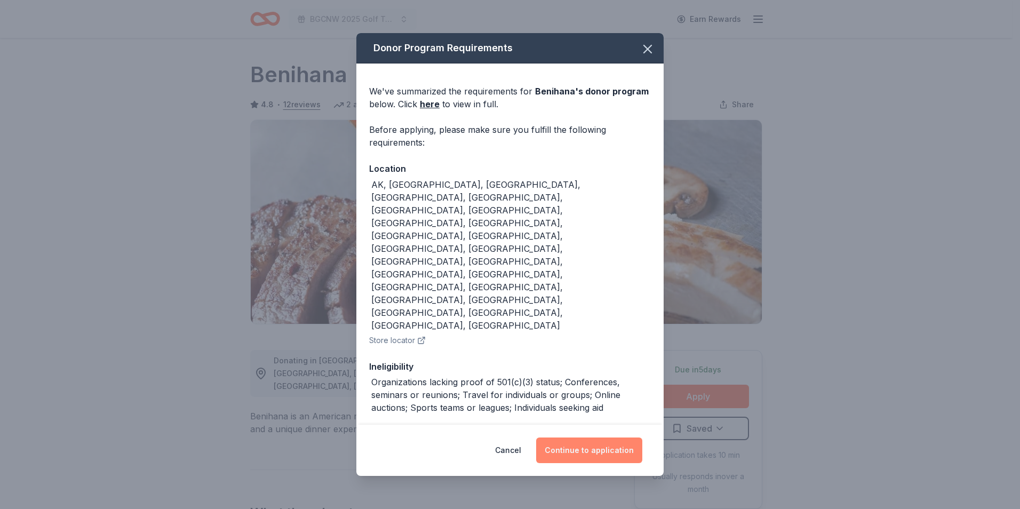
click at [582, 437] on button "Continue to application" at bounding box center [589, 450] width 106 height 26
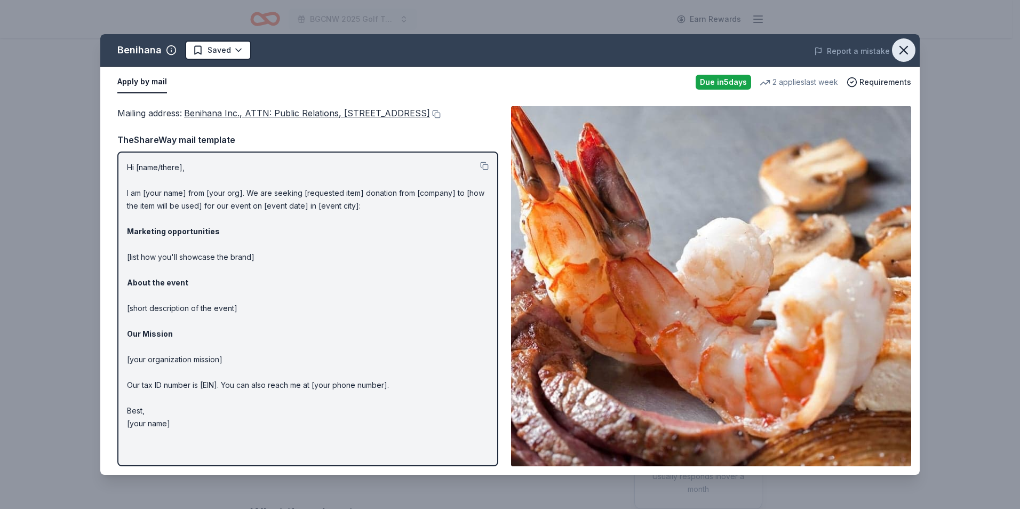
click at [900, 47] on icon "button" at bounding box center [903, 50] width 15 height 15
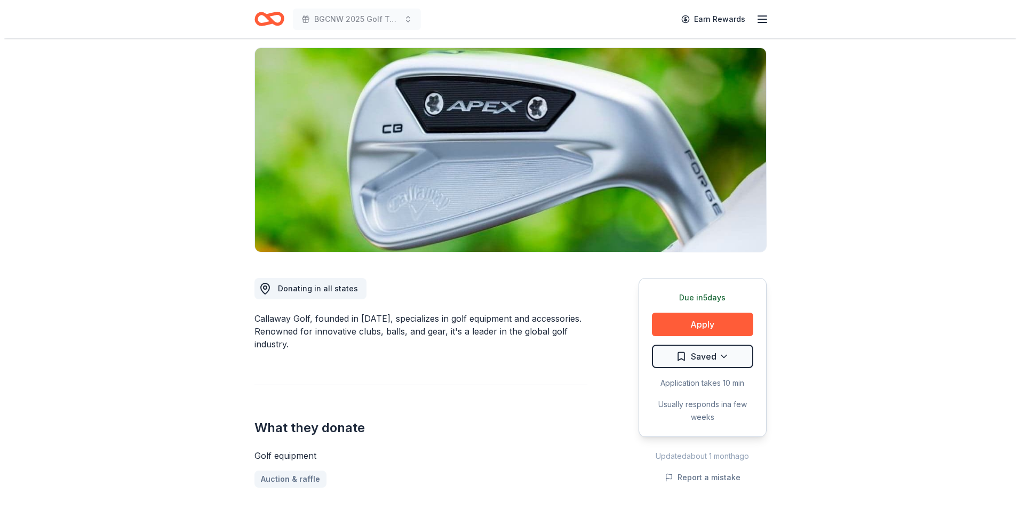
scroll to position [53, 0]
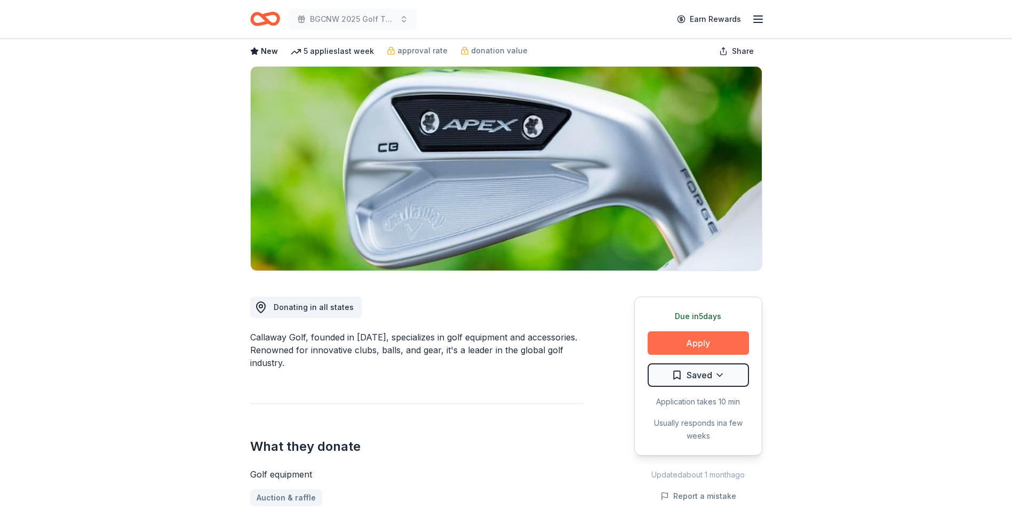
click at [694, 342] on button "Apply" at bounding box center [698, 342] width 101 height 23
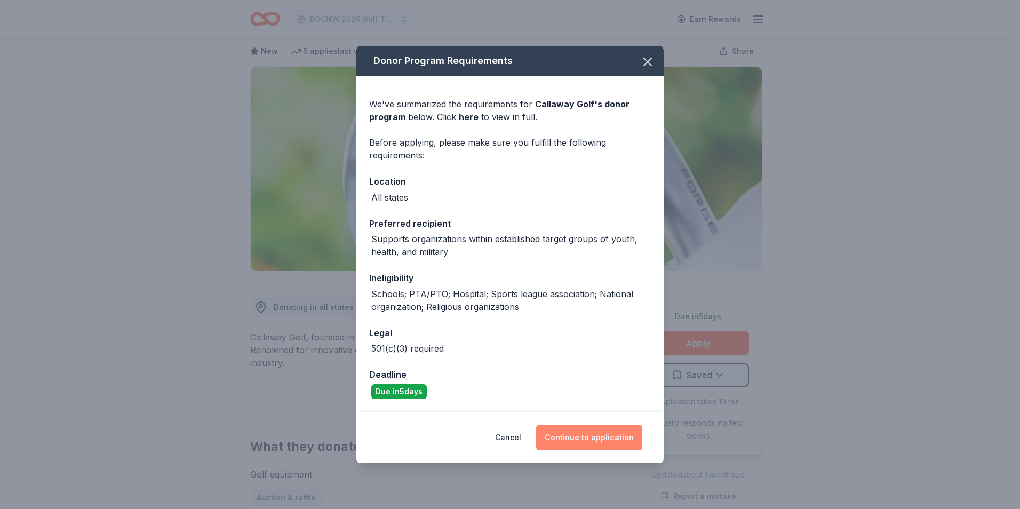
click at [583, 440] on button "Continue to application" at bounding box center [589, 438] width 106 height 26
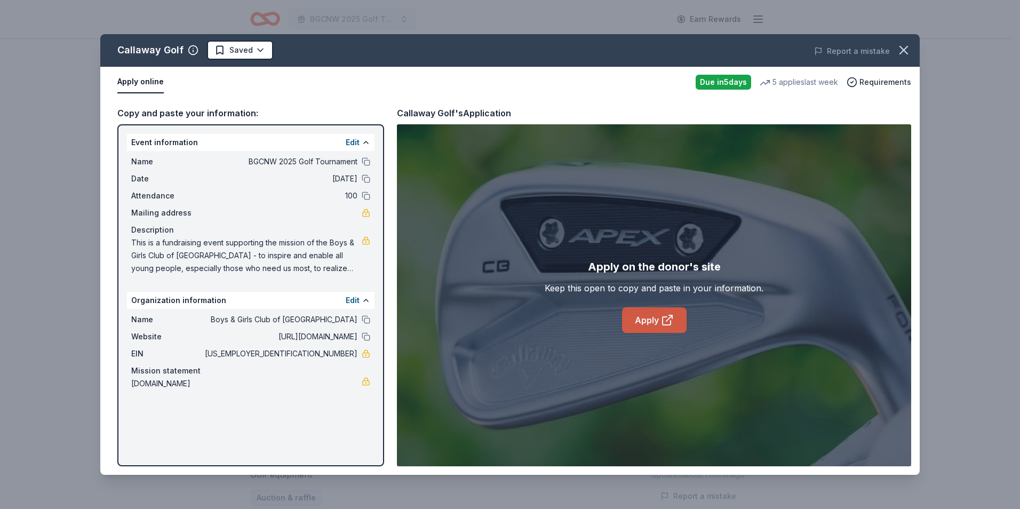
click at [661, 320] on icon at bounding box center [667, 320] width 13 height 13
click at [236, 51] on html "BGCNW 2025 Golf Tournament Earn Rewards Due [DATE] Share Callaway Golf New 5 ap…" at bounding box center [510, 201] width 1020 height 509
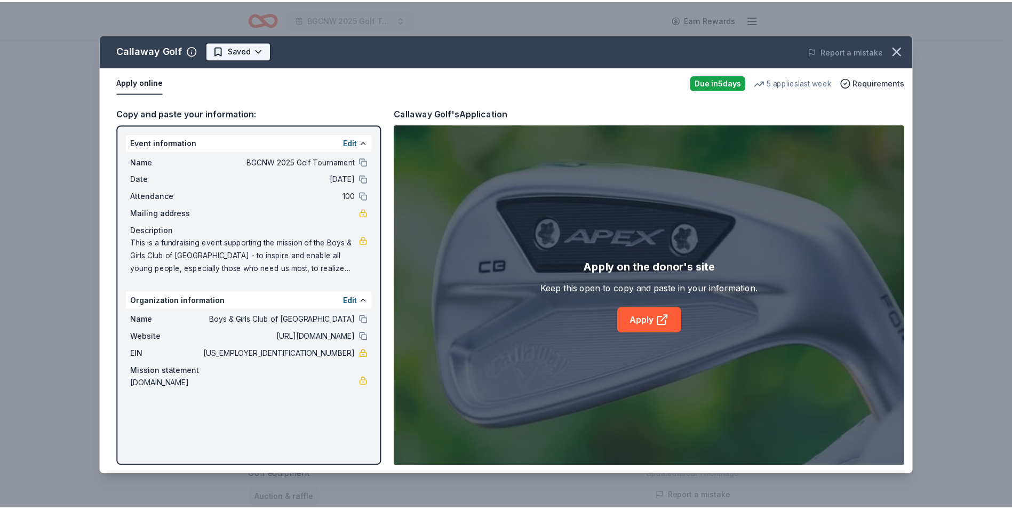
scroll to position [0, 0]
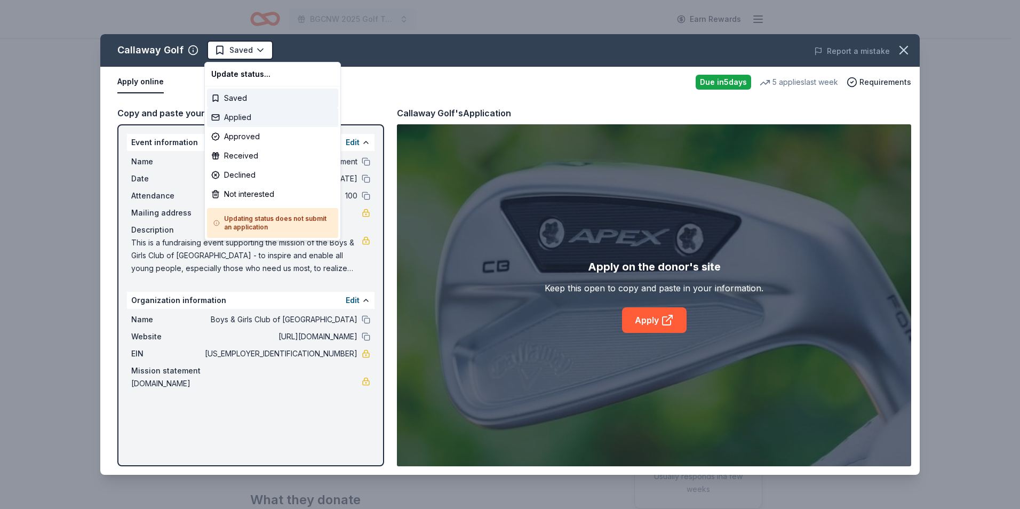
click at [243, 118] on div "Applied" at bounding box center [272, 117] width 131 height 19
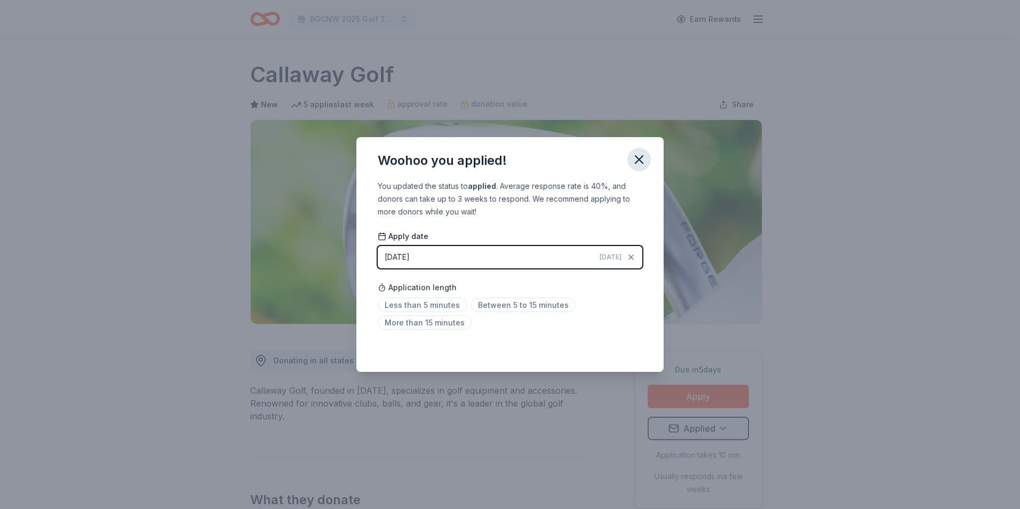
click at [640, 157] on icon "button" at bounding box center [639, 159] width 15 height 15
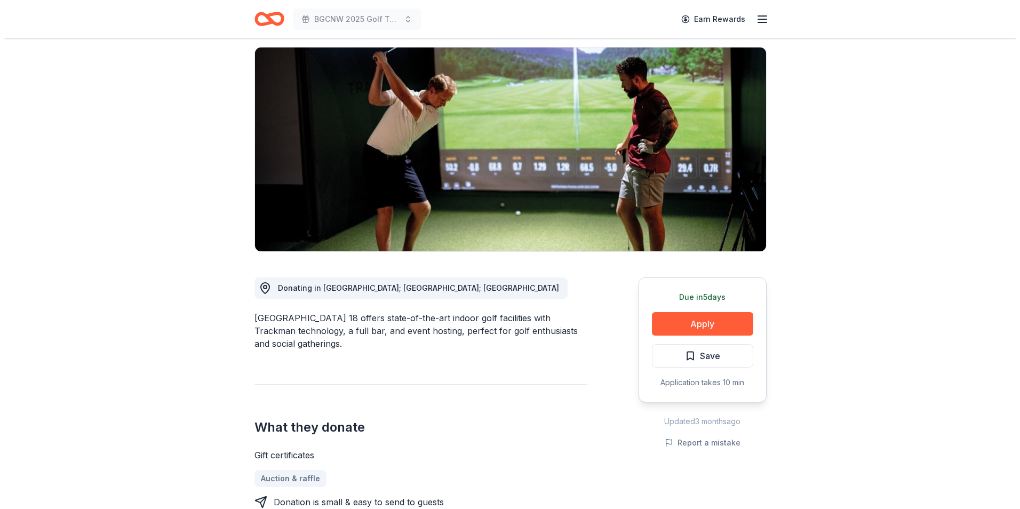
scroll to position [53, 0]
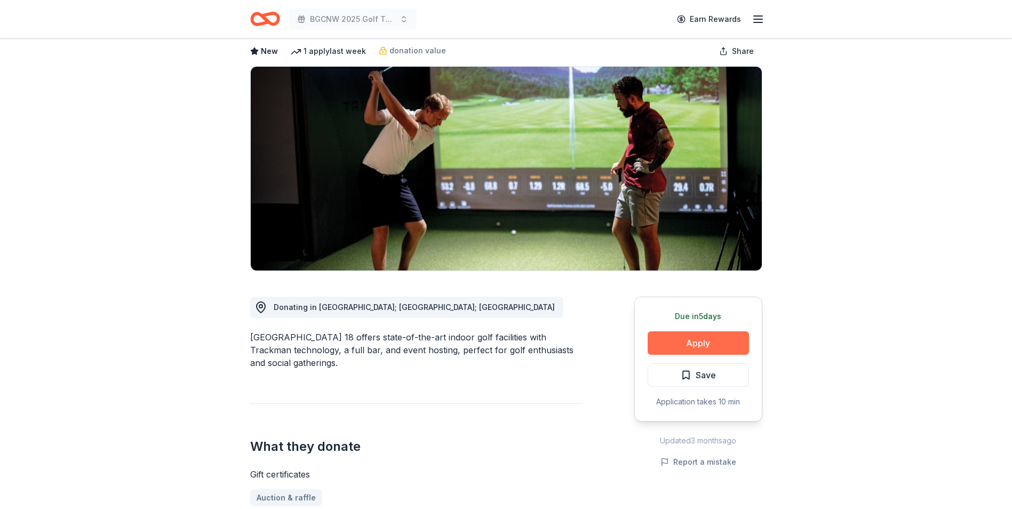
click at [687, 339] on button "Apply" at bounding box center [698, 342] width 101 height 23
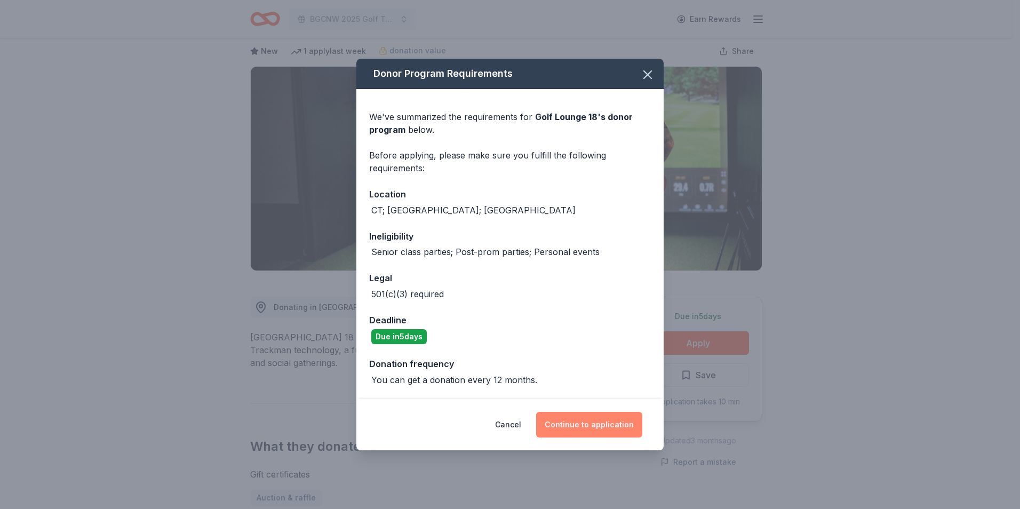
click at [578, 423] on button "Continue to application" at bounding box center [589, 425] width 106 height 26
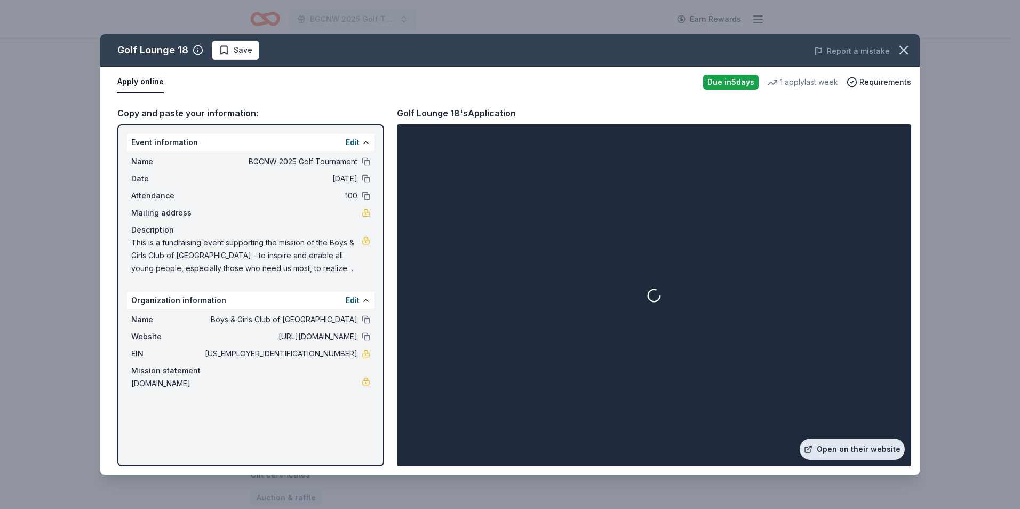
click at [848, 448] on link "Open on their website" at bounding box center [852, 449] width 105 height 21
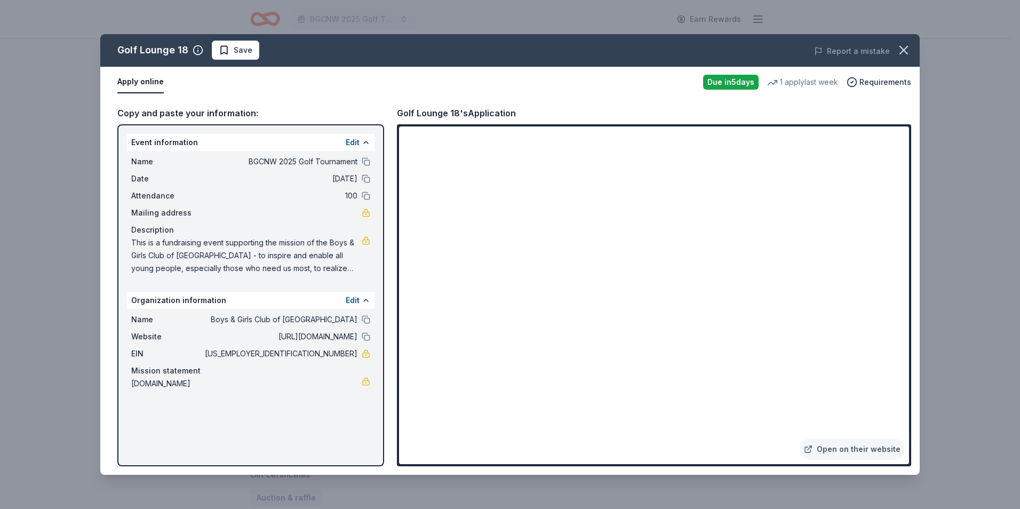
click at [222, 43] on button "Save" at bounding box center [235, 50] width 47 height 19
click at [246, 57] on html "BGCNW 2025 Golf Tournament Earn Rewards Due in 5 days Share Golf Lounge 18 New …" at bounding box center [510, 201] width 1020 height 509
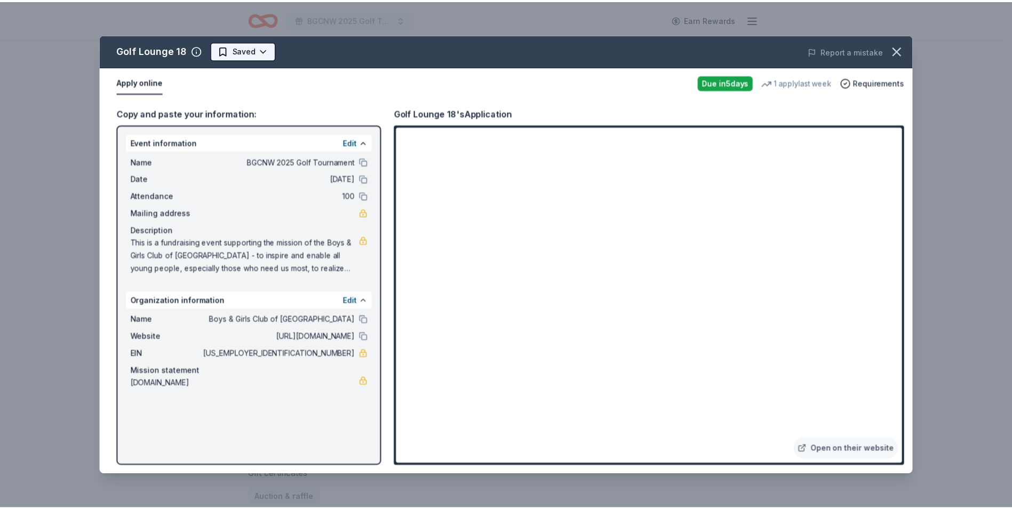
scroll to position [0, 0]
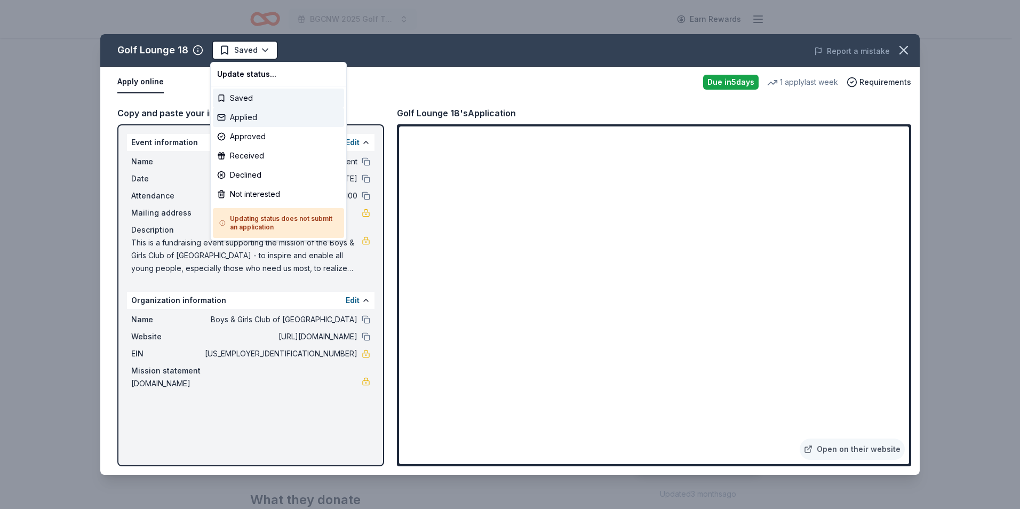
click at [254, 116] on div "Applied" at bounding box center [278, 117] width 131 height 19
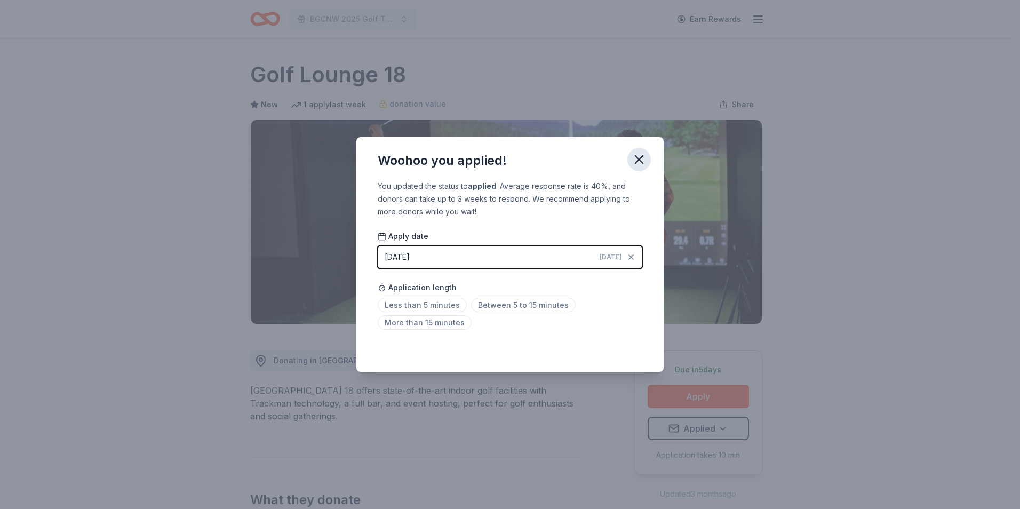
click at [640, 164] on icon "button" at bounding box center [639, 159] width 15 height 15
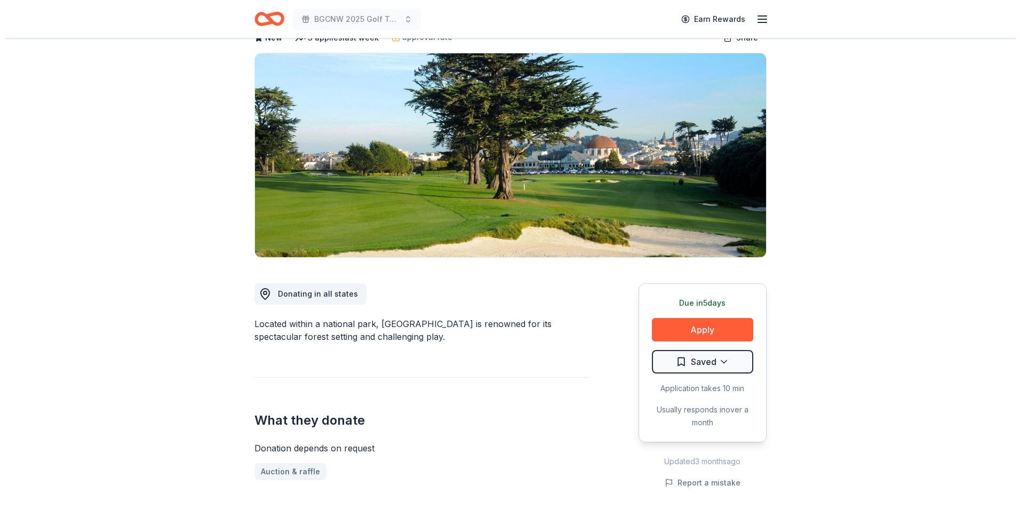
scroll to position [53, 0]
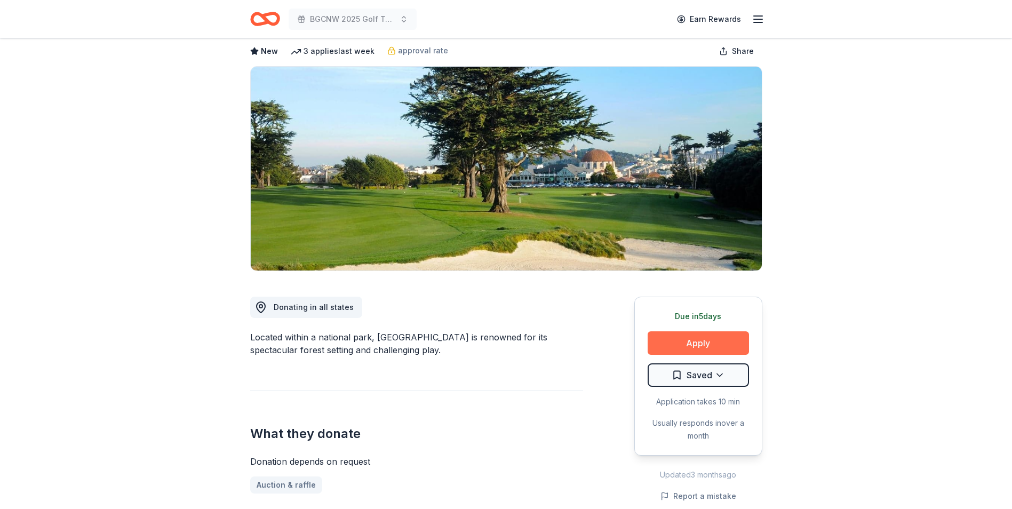
click at [699, 338] on button "Apply" at bounding box center [698, 342] width 101 height 23
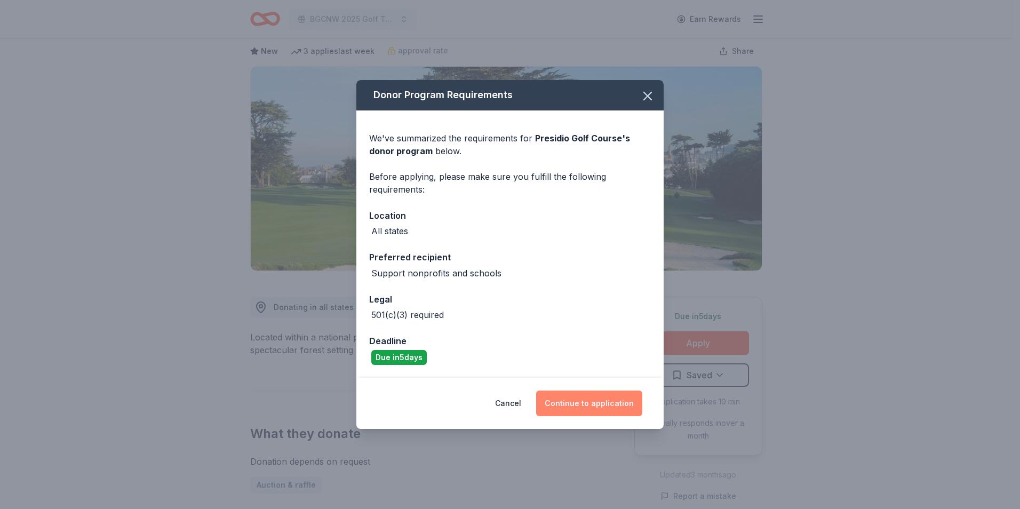
click at [584, 403] on button "Continue to application" at bounding box center [589, 404] width 106 height 26
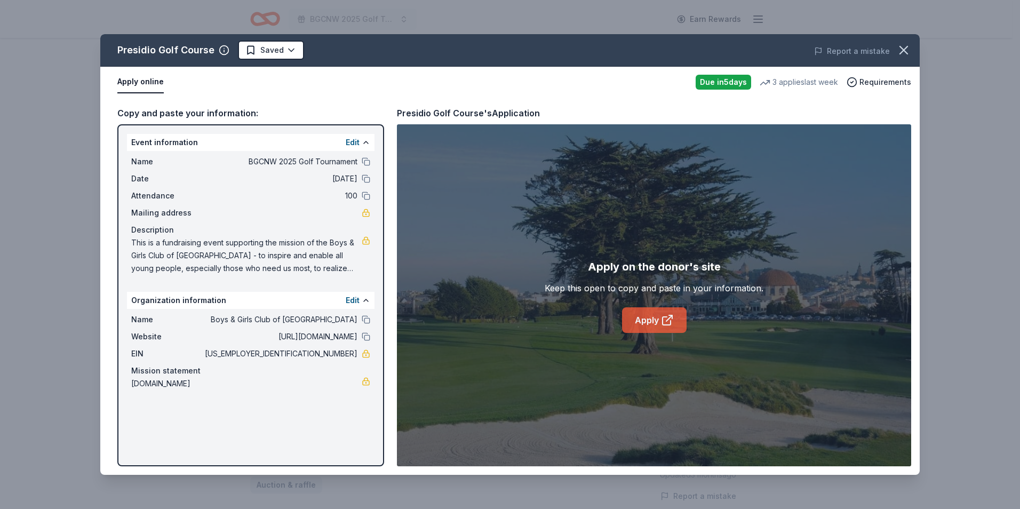
click at [658, 317] on link "Apply" at bounding box center [654, 320] width 65 height 26
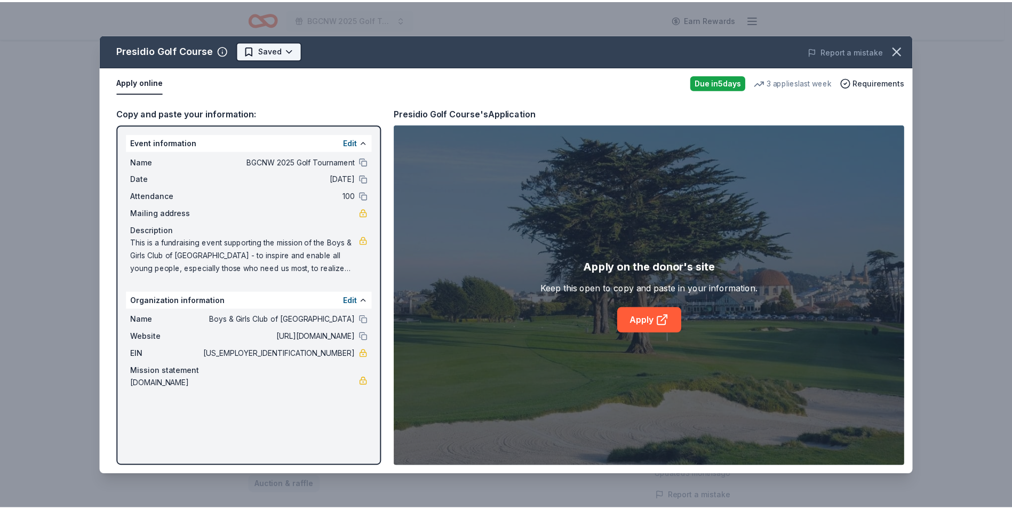
scroll to position [0, 0]
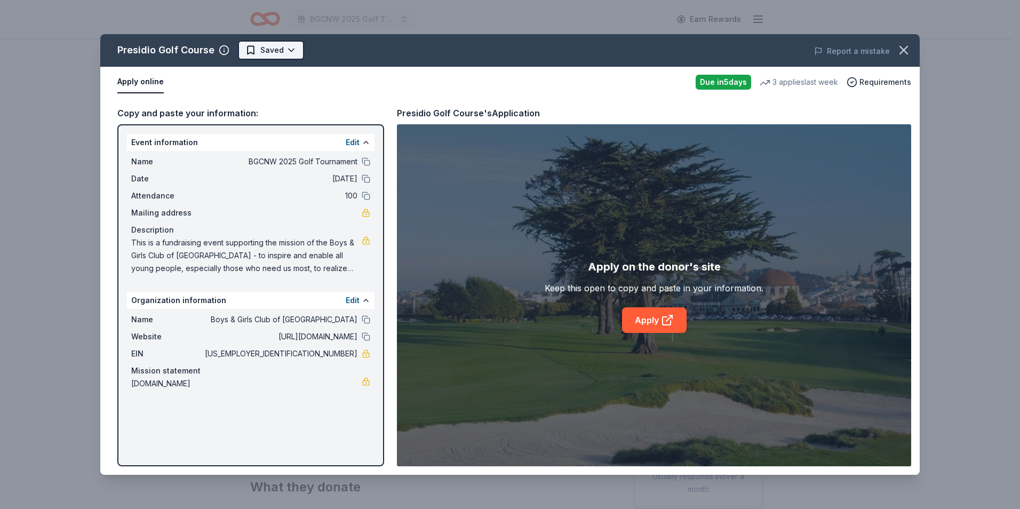
click at [295, 50] on html "BGCNW 2025 Golf Tournament Earn Rewards Due [DATE] Share Presidio Golf Course N…" at bounding box center [510, 254] width 1020 height 509
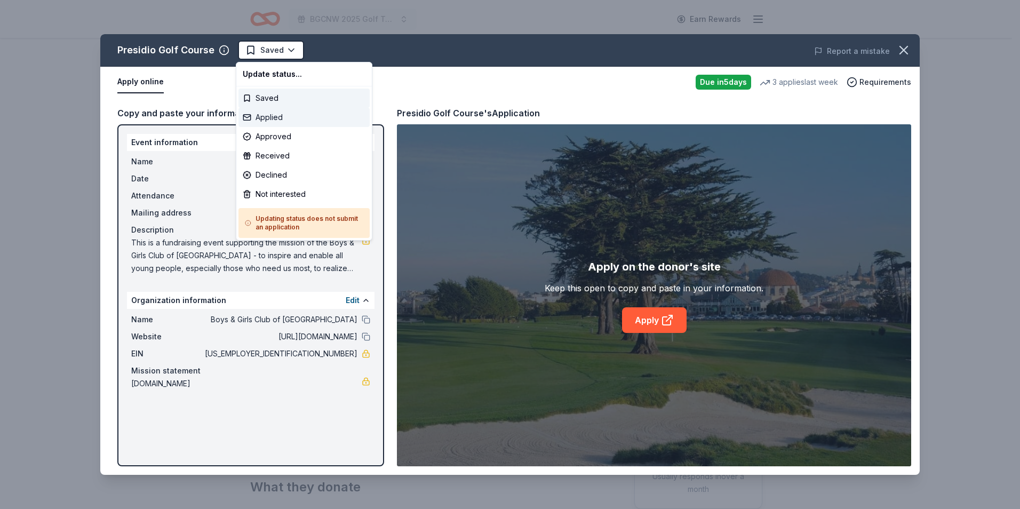
click at [272, 116] on div "Applied" at bounding box center [303, 117] width 131 height 19
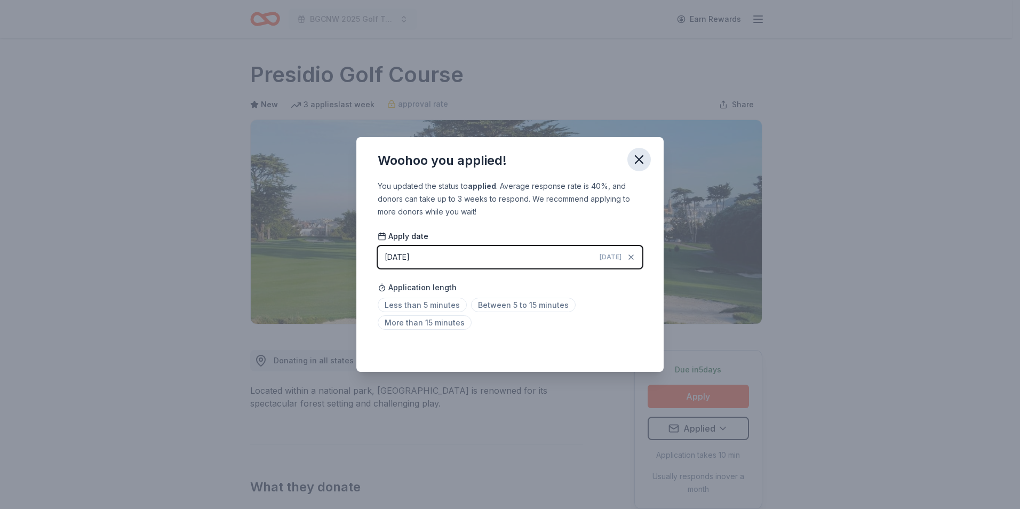
click at [646, 158] on icon "button" at bounding box center [639, 159] width 15 height 15
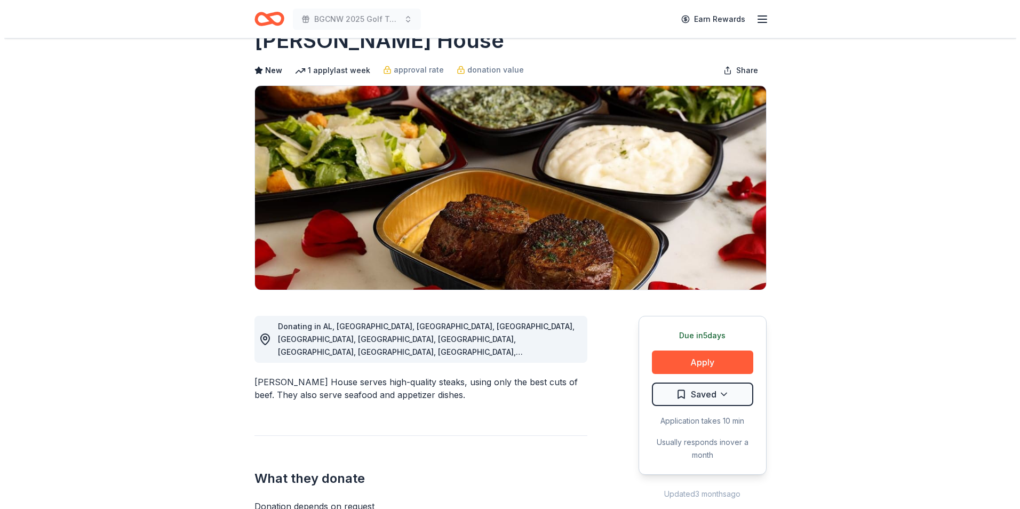
scroll to position [107, 0]
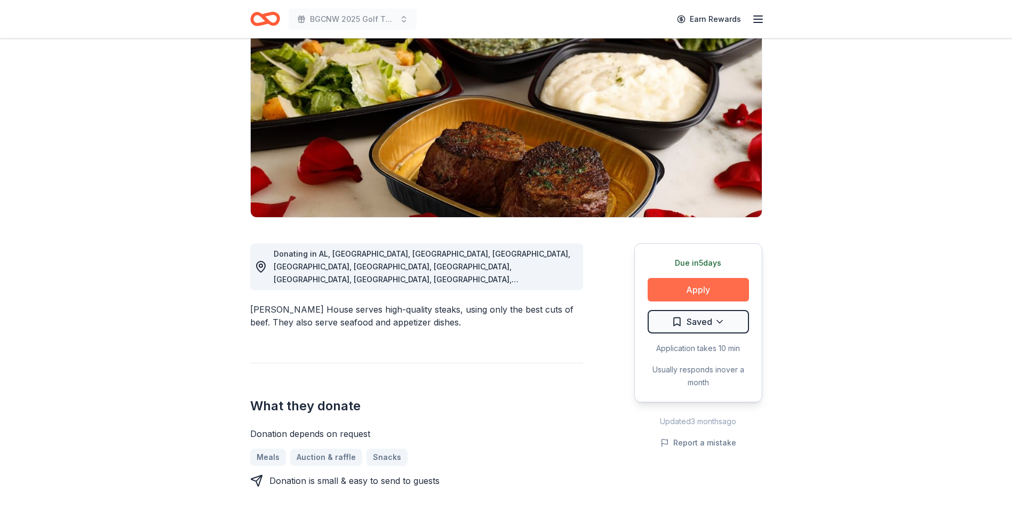
click at [685, 288] on button "Apply" at bounding box center [698, 289] width 101 height 23
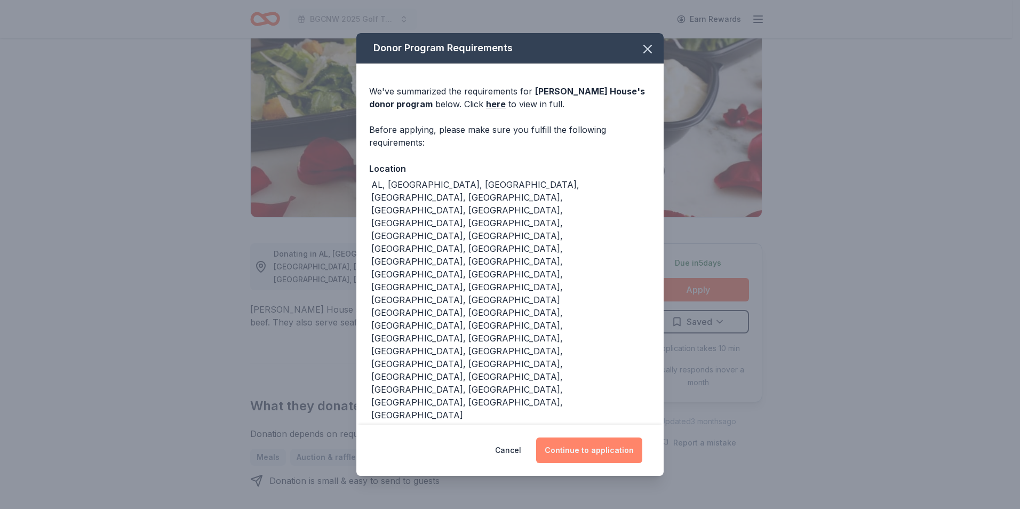
click at [587, 437] on button "Continue to application" at bounding box center [589, 450] width 106 height 26
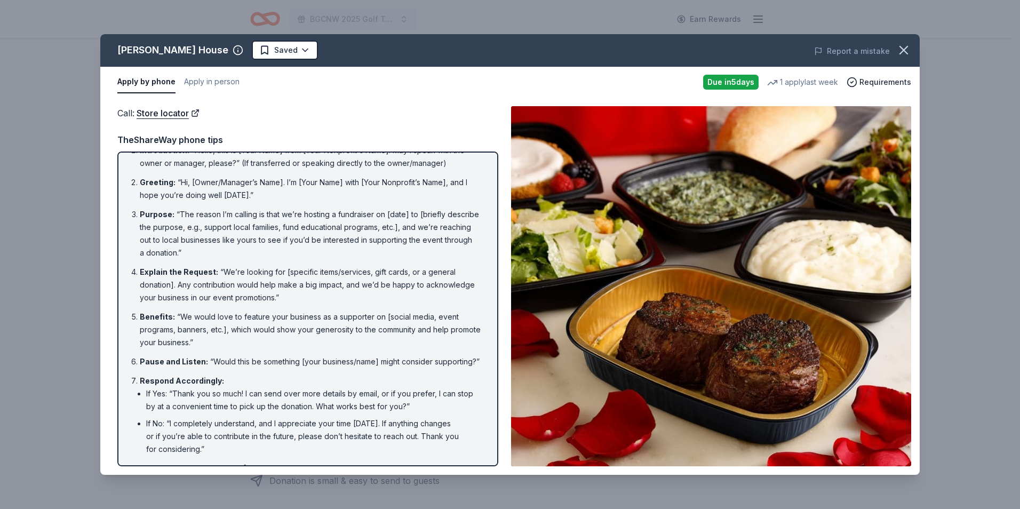
scroll to position [0, 0]
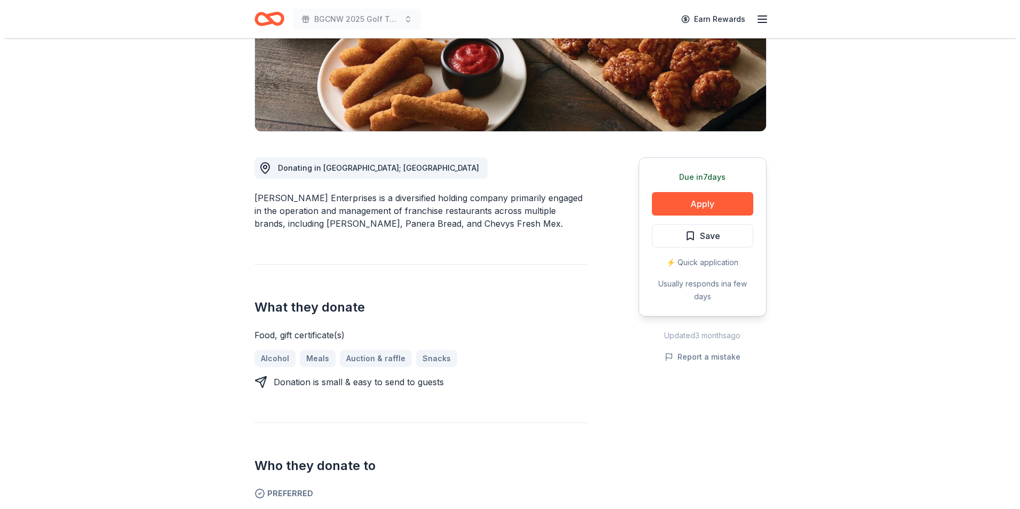
scroll to position [213, 0]
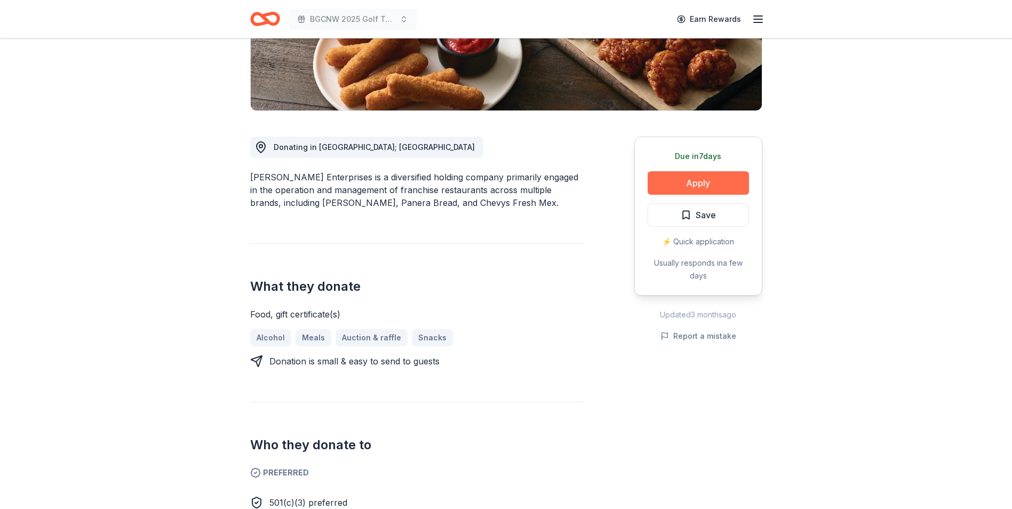
click at [679, 181] on button "Apply" at bounding box center [698, 182] width 101 height 23
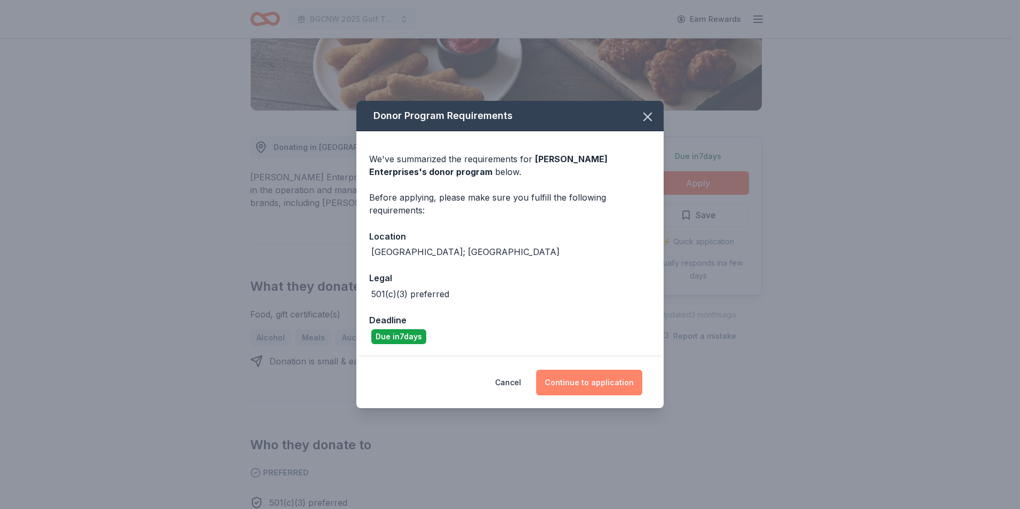
click at [581, 380] on button "Continue to application" at bounding box center [589, 383] width 106 height 26
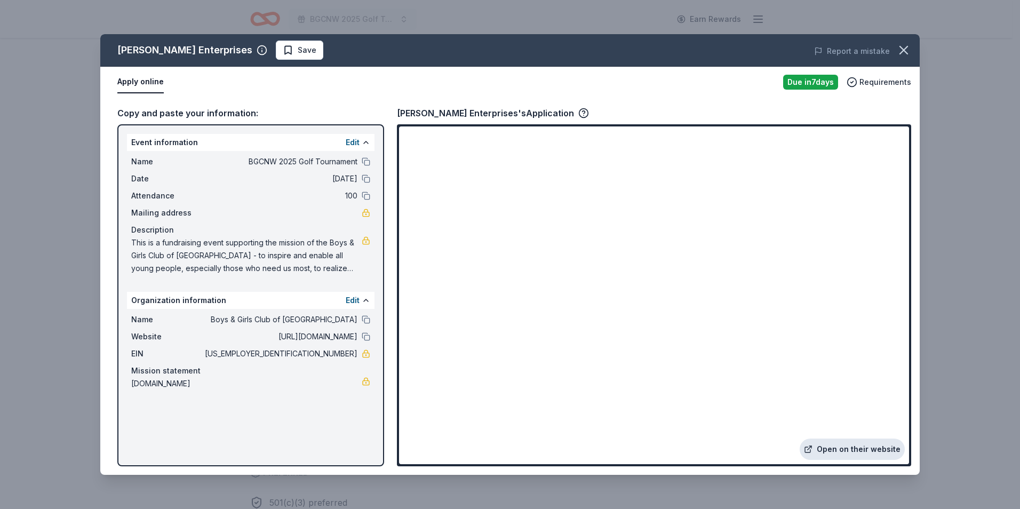
click at [837, 445] on link "Open on their website" at bounding box center [852, 449] width 105 height 21
click at [298, 53] on span "Save" at bounding box center [307, 50] width 19 height 13
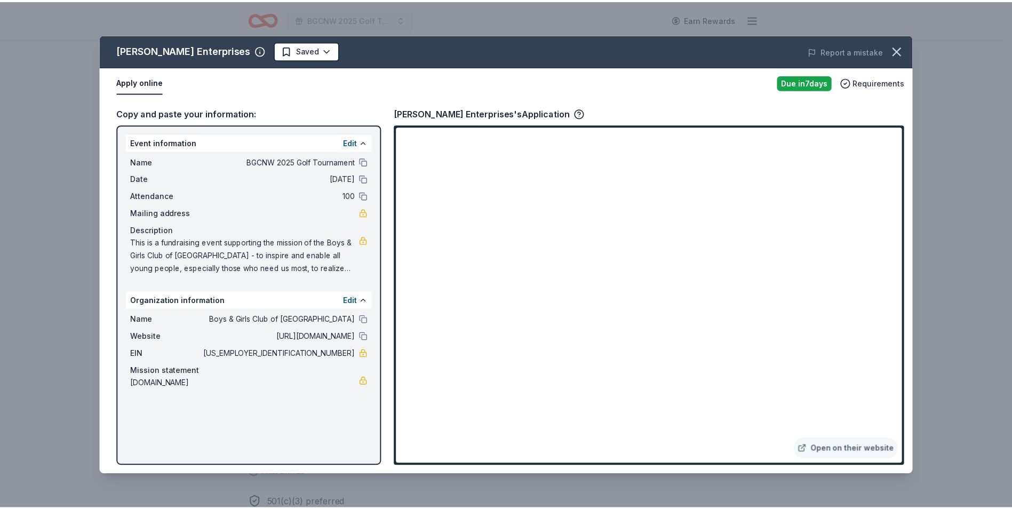
scroll to position [0, 0]
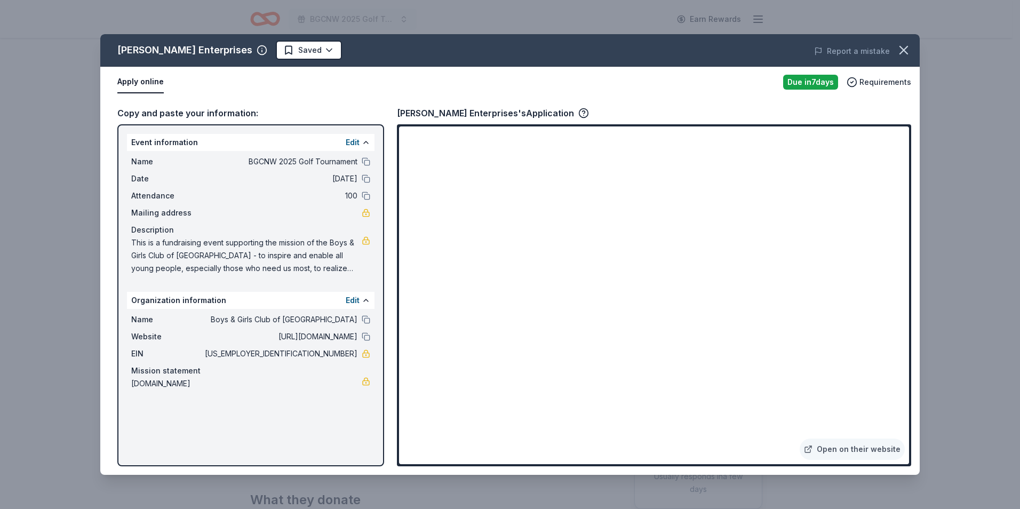
click at [268, 51] on html "BGCNW 2025 Golf Tournament Earn Rewards Due [DATE] Share [PERSON_NAME] Enterpri…" at bounding box center [510, 254] width 1020 height 509
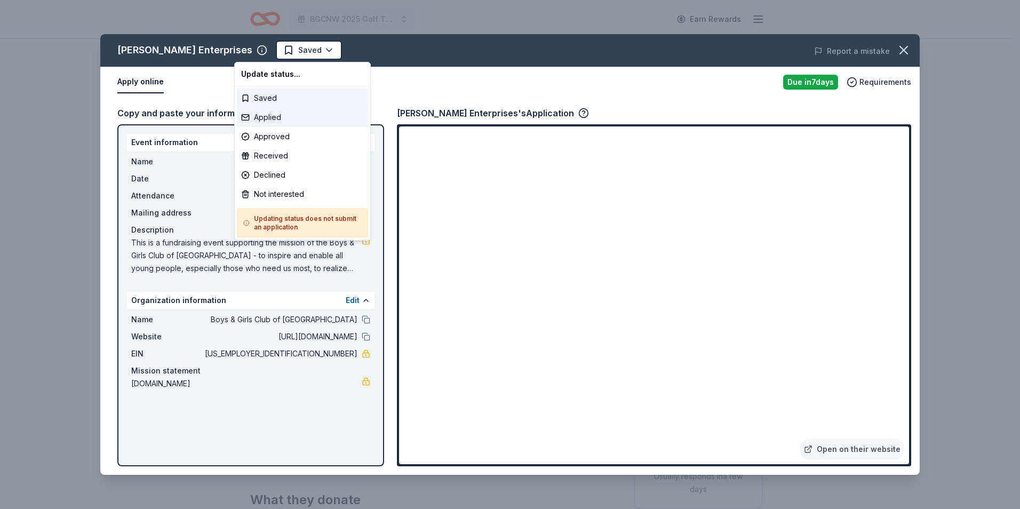
drag, startPoint x: 275, startPoint y: 116, endPoint x: 433, endPoint y: 124, distance: 158.7
click at [275, 116] on div "Applied" at bounding box center [302, 117] width 131 height 19
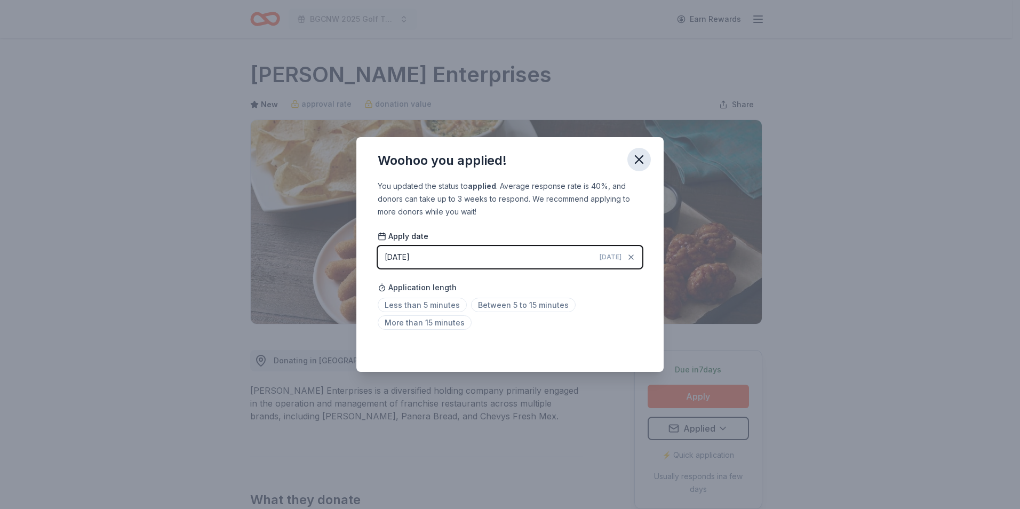
click at [642, 155] on icon "button" at bounding box center [639, 159] width 15 height 15
